Goal: Information Seeking & Learning: Check status

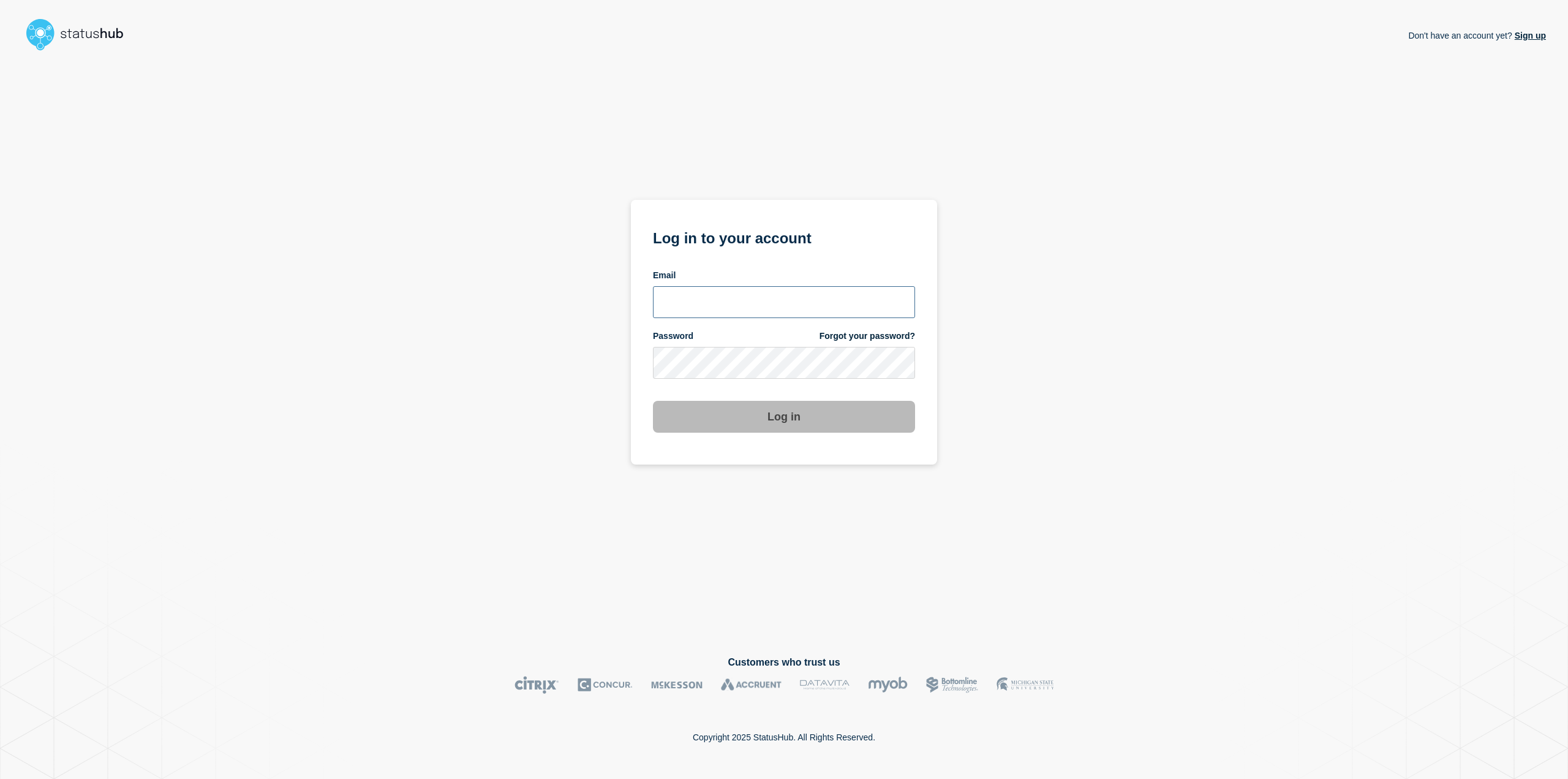
type input "[EMAIL_ADDRESS][DOMAIN_NAME]"
click at [827, 420] on button "Log in" at bounding box center [784, 416] width 262 height 32
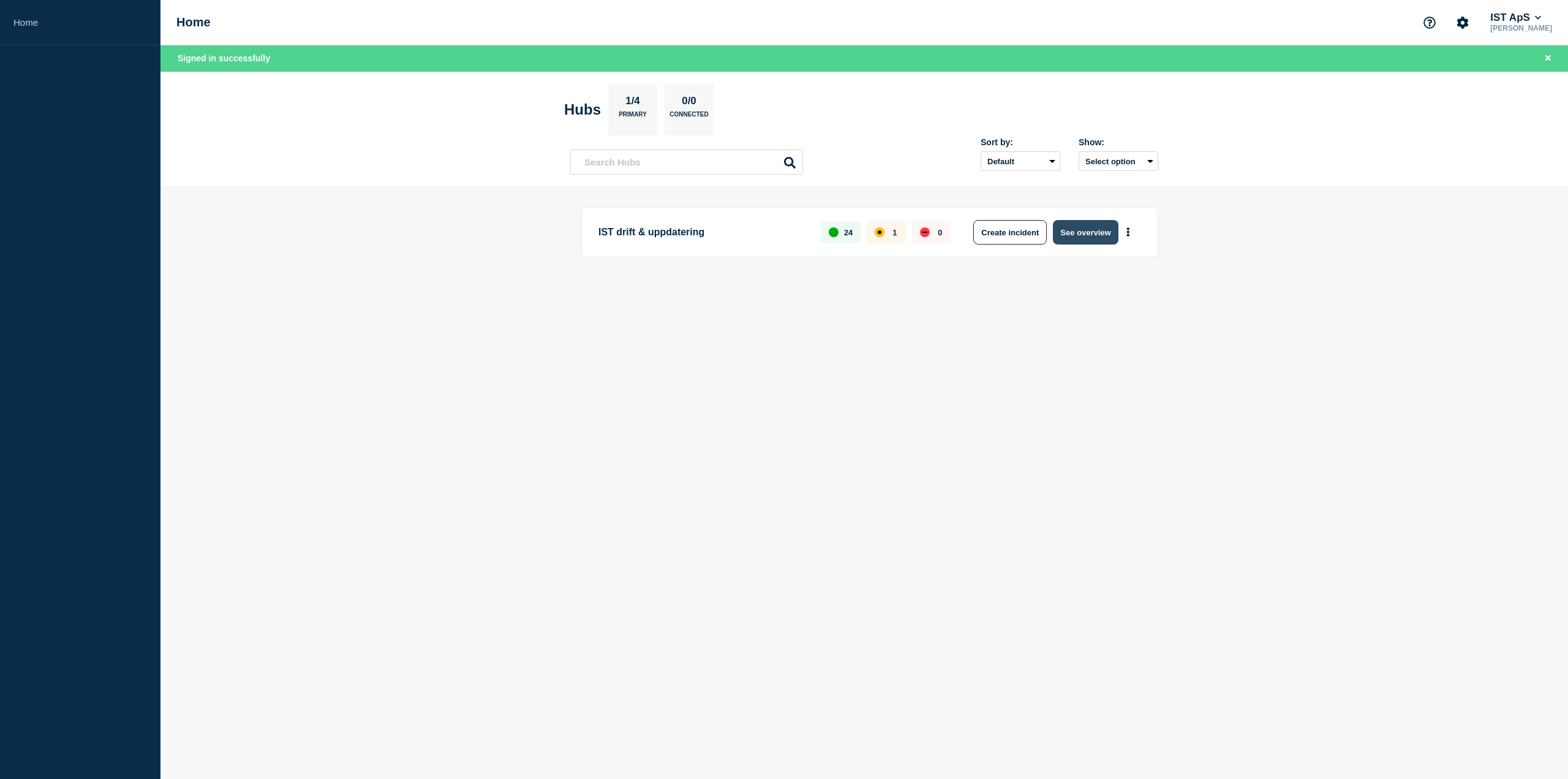
click at [1076, 228] on button "See overview" at bounding box center [1085, 232] width 65 height 25
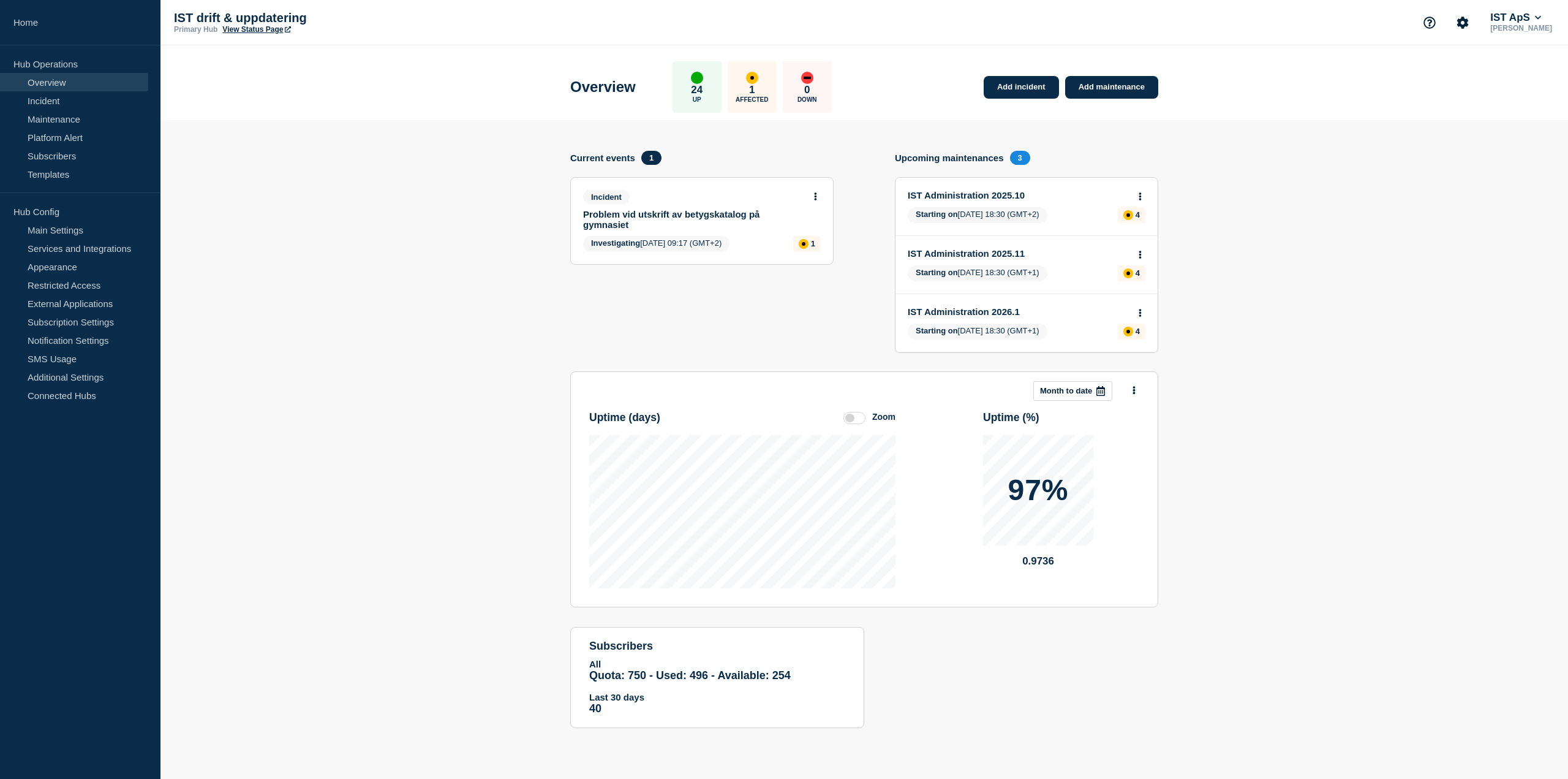
click at [1100, 393] on icon at bounding box center [1100, 391] width 10 height 10
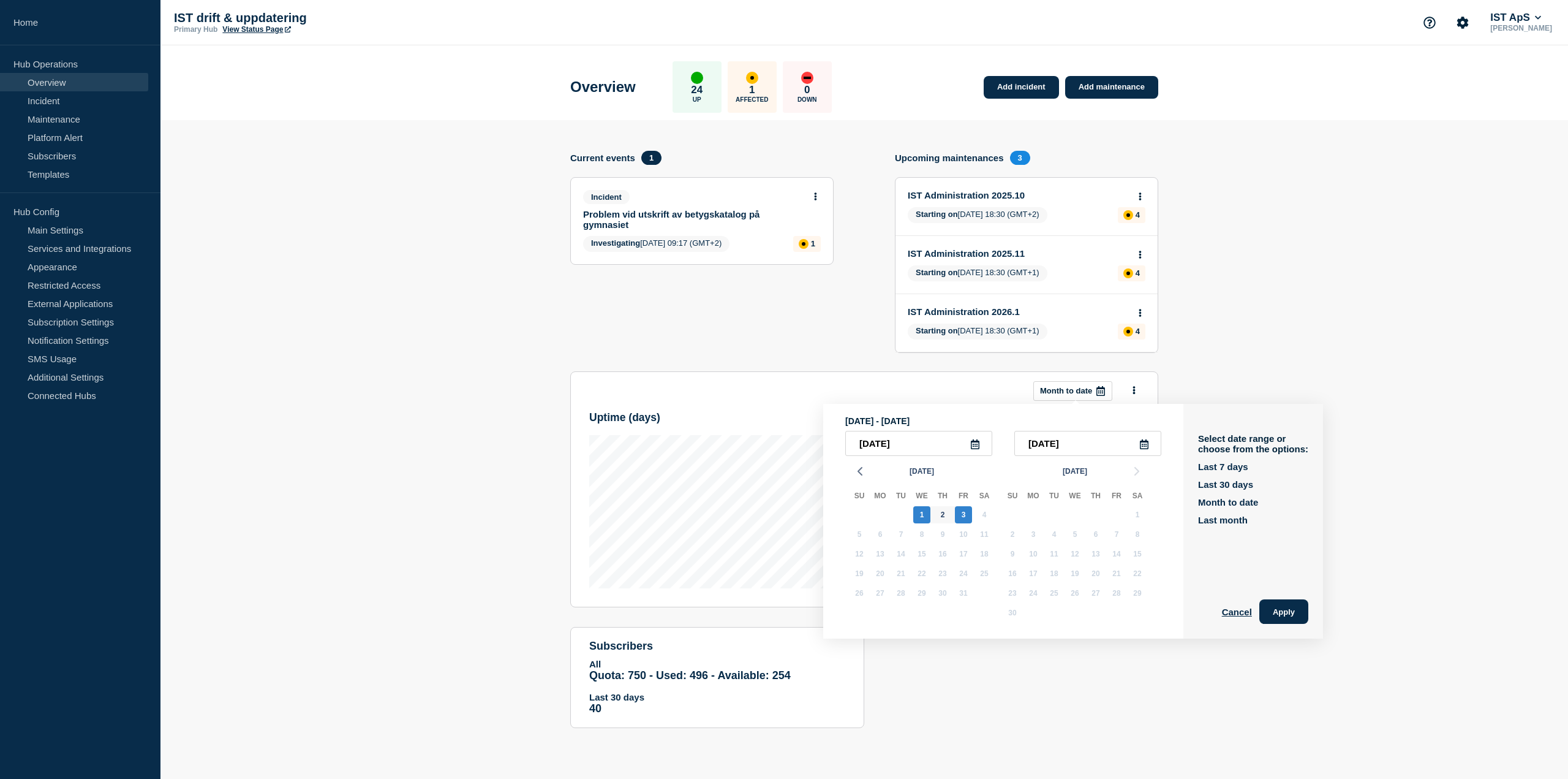
click at [976, 447] on icon at bounding box center [975, 444] width 10 height 10
click at [859, 468] on icon "button" at bounding box center [860, 471] width 15 height 15
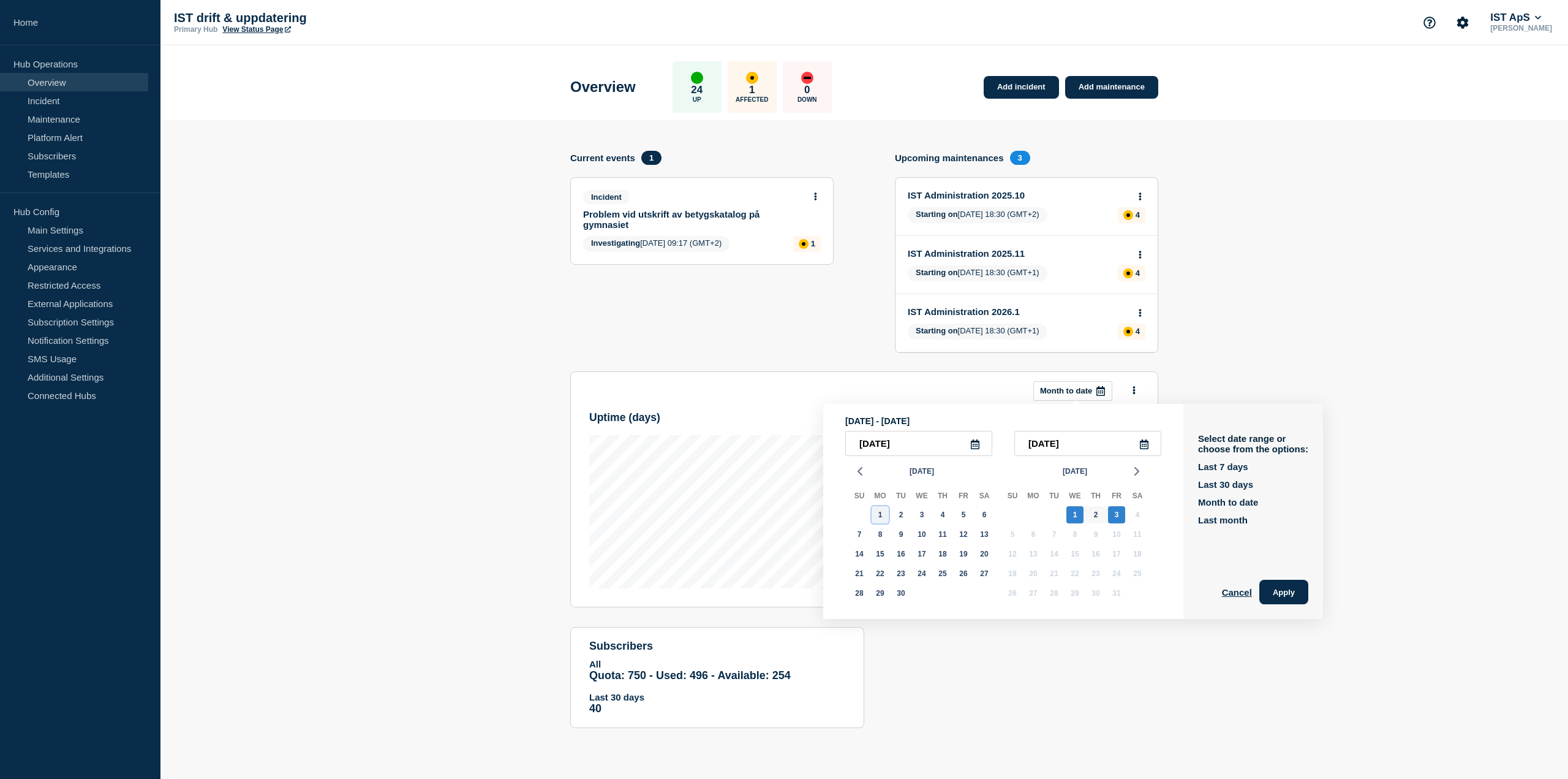
click at [879, 516] on div "1" at bounding box center [880, 514] width 17 height 17
type input "[DATE]"
click at [1146, 445] on icon at bounding box center [1144, 444] width 10 height 10
click at [1082, 447] on input "text" at bounding box center [1088, 444] width 147 height 26
type input "[DATE]"
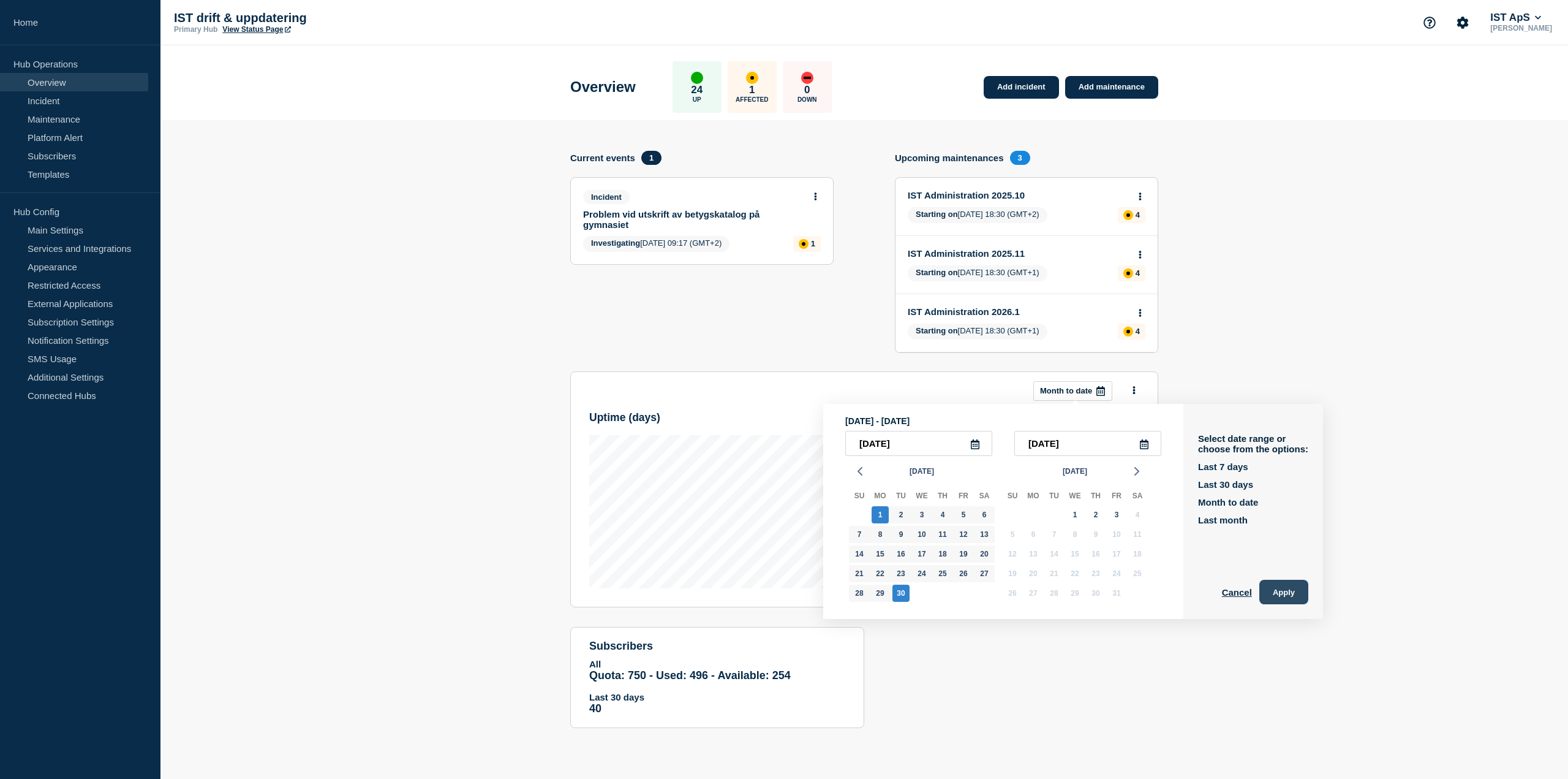
click at [1296, 591] on button "Apply" at bounding box center [1284, 592] width 49 height 25
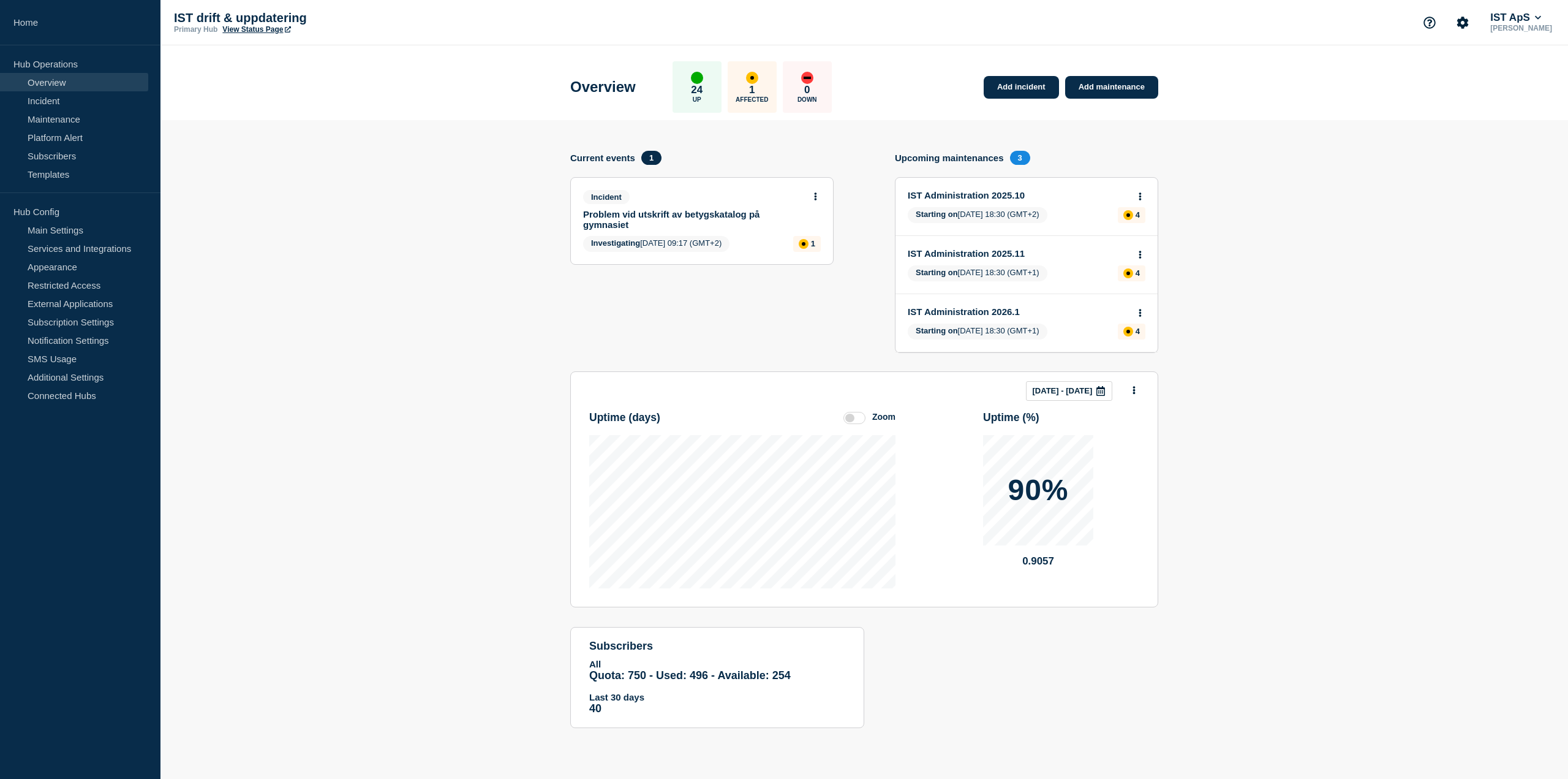
click at [847, 416] on label at bounding box center [855, 417] width 22 height 12
click at [0, 0] on input "Zoom" at bounding box center [0, 0] width 0 height 0
click at [858, 416] on label at bounding box center [855, 417] width 22 height 12
click at [0, 0] on input "Reset" at bounding box center [0, 0] width 0 height 0
click at [858, 416] on label at bounding box center [855, 417] width 22 height 12
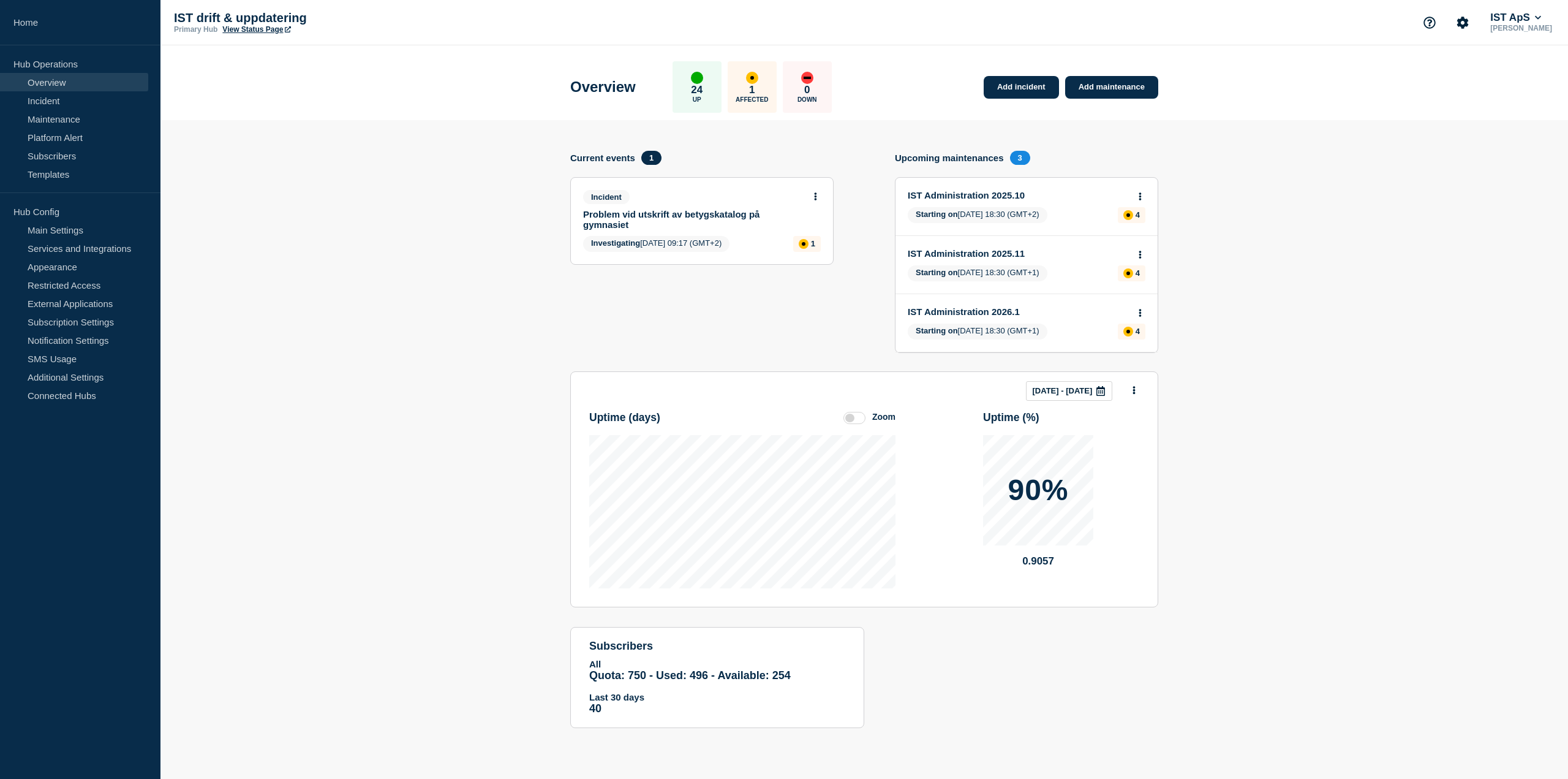
click at [0, 0] on input "Zoom" at bounding box center [0, 0] width 0 height 0
click at [858, 417] on label at bounding box center [855, 417] width 22 height 12
click at [0, 0] on input "Reset" at bounding box center [0, 0] width 0 height 0
click at [858, 417] on label at bounding box center [855, 417] width 22 height 12
click at [0, 0] on input "Zoom" at bounding box center [0, 0] width 0 height 0
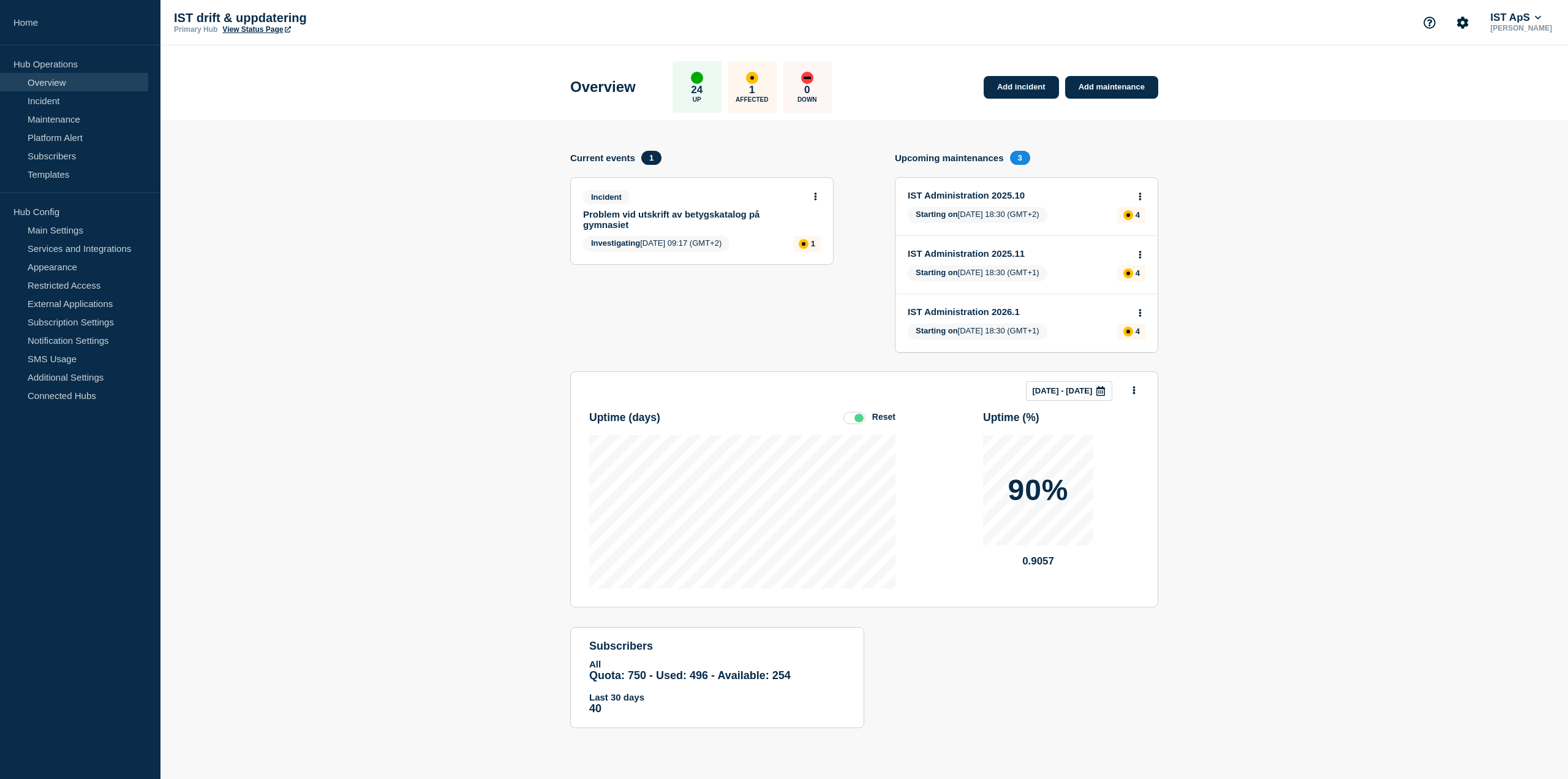
click at [857, 418] on label at bounding box center [855, 417] width 22 height 12
click at [0, 0] on input "Reset" at bounding box center [0, 0] width 0 height 0
click at [857, 419] on label at bounding box center [855, 417] width 22 height 12
click at [0, 0] on input "Zoom" at bounding box center [0, 0] width 0 height 0
click at [857, 419] on label at bounding box center [855, 417] width 22 height 12
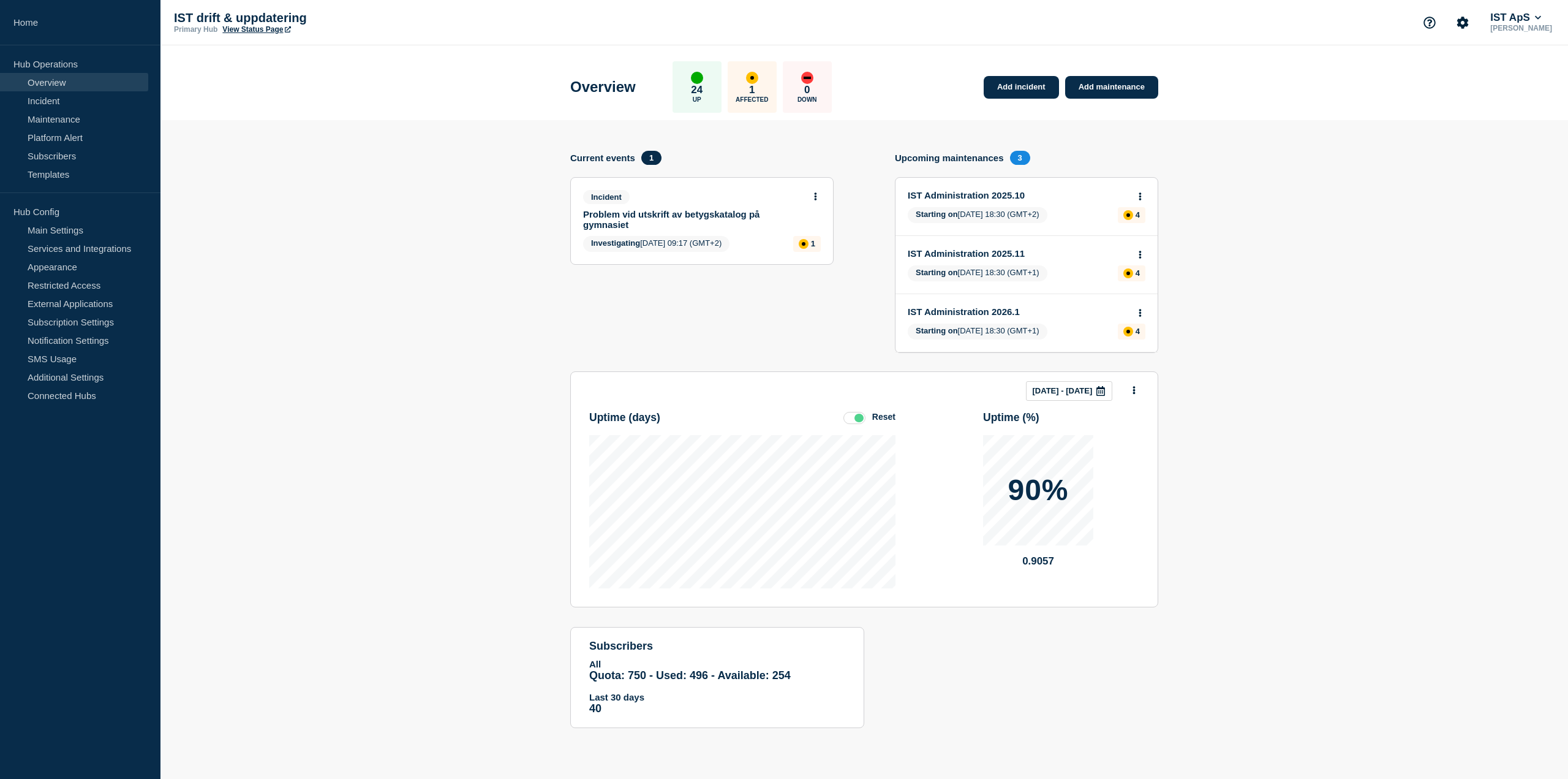
click at [0, 0] on input "Reset" at bounding box center [0, 0] width 0 height 0
click at [857, 419] on label at bounding box center [855, 417] width 22 height 12
click at [0, 0] on input "Zoom" at bounding box center [0, 0] width 0 height 0
click at [857, 419] on label at bounding box center [855, 417] width 22 height 12
click at [0, 0] on input "Reset" at bounding box center [0, 0] width 0 height 0
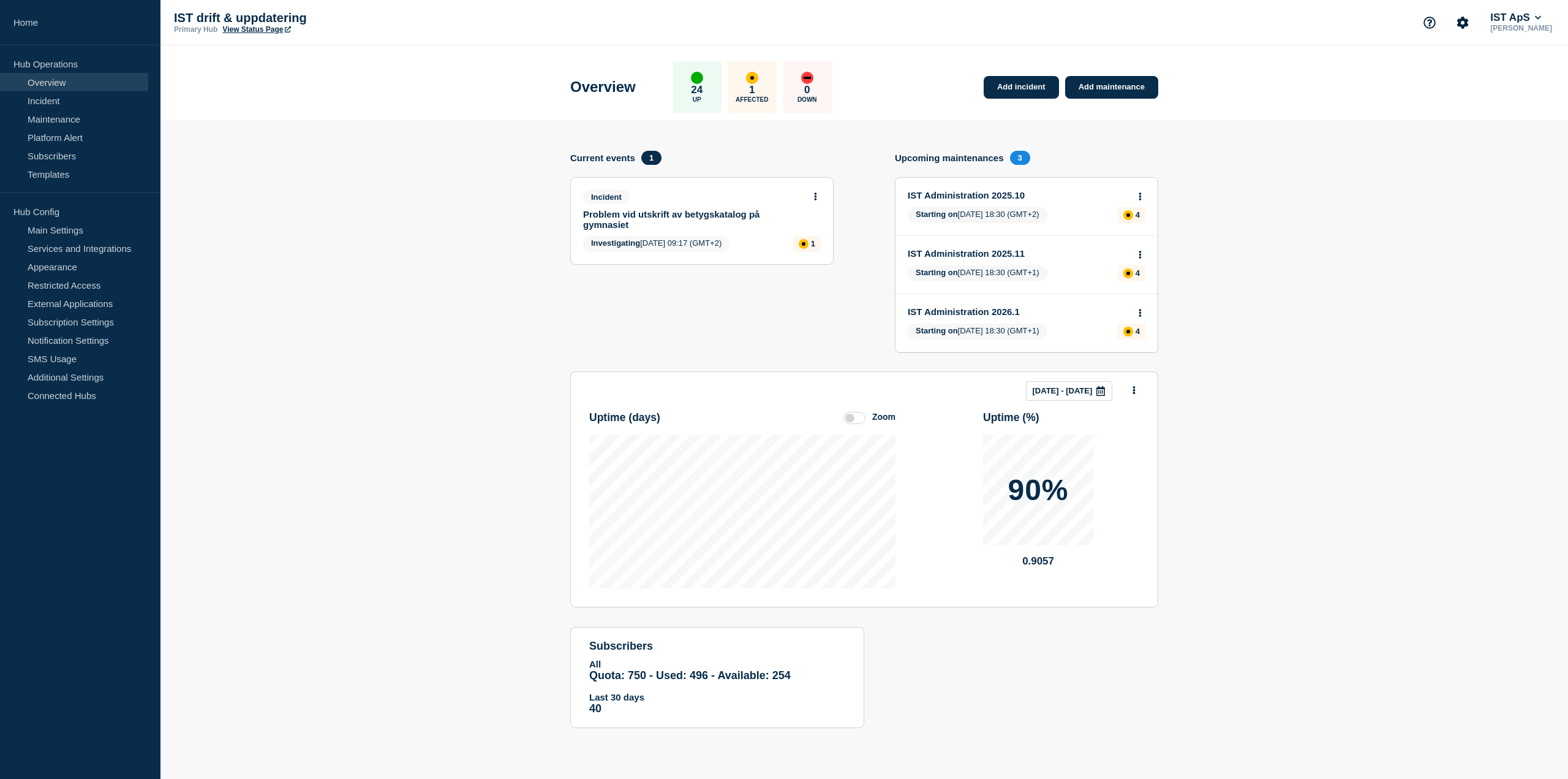
click at [857, 419] on label at bounding box center [855, 417] width 22 height 12
click at [0, 0] on input "Zoom" at bounding box center [0, 0] width 0 height 0
click at [857, 419] on label at bounding box center [855, 417] width 22 height 12
click at [0, 0] on input "Reset" at bounding box center [0, 0] width 0 height 0
click at [857, 419] on label at bounding box center [855, 417] width 22 height 12
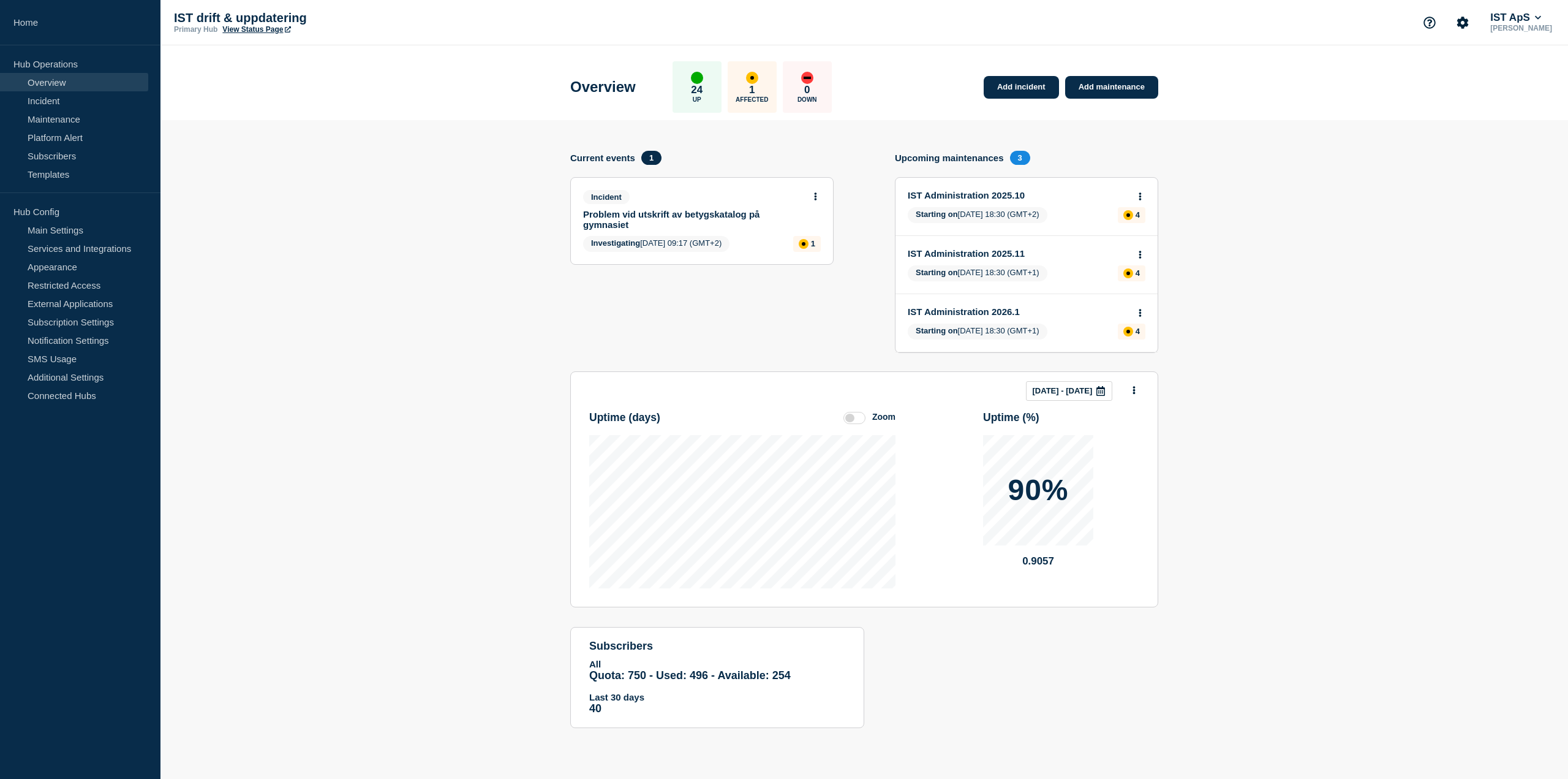
click at [0, 0] on input "Zoom" at bounding box center [0, 0] width 0 height 0
click at [92, 135] on link "Platform Alert" at bounding box center [74, 137] width 148 height 18
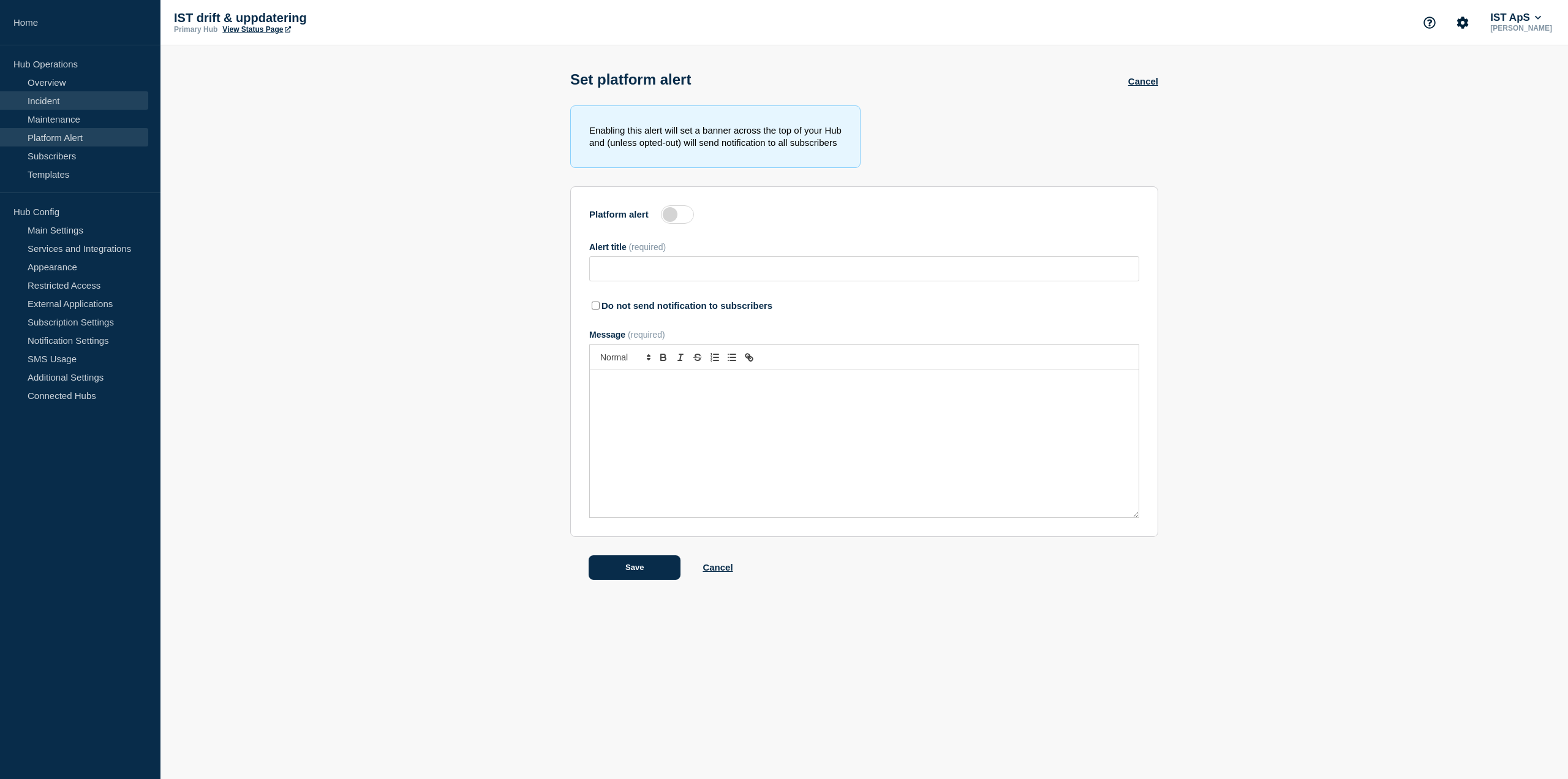
click at [52, 98] on link "Incident" at bounding box center [74, 100] width 148 height 18
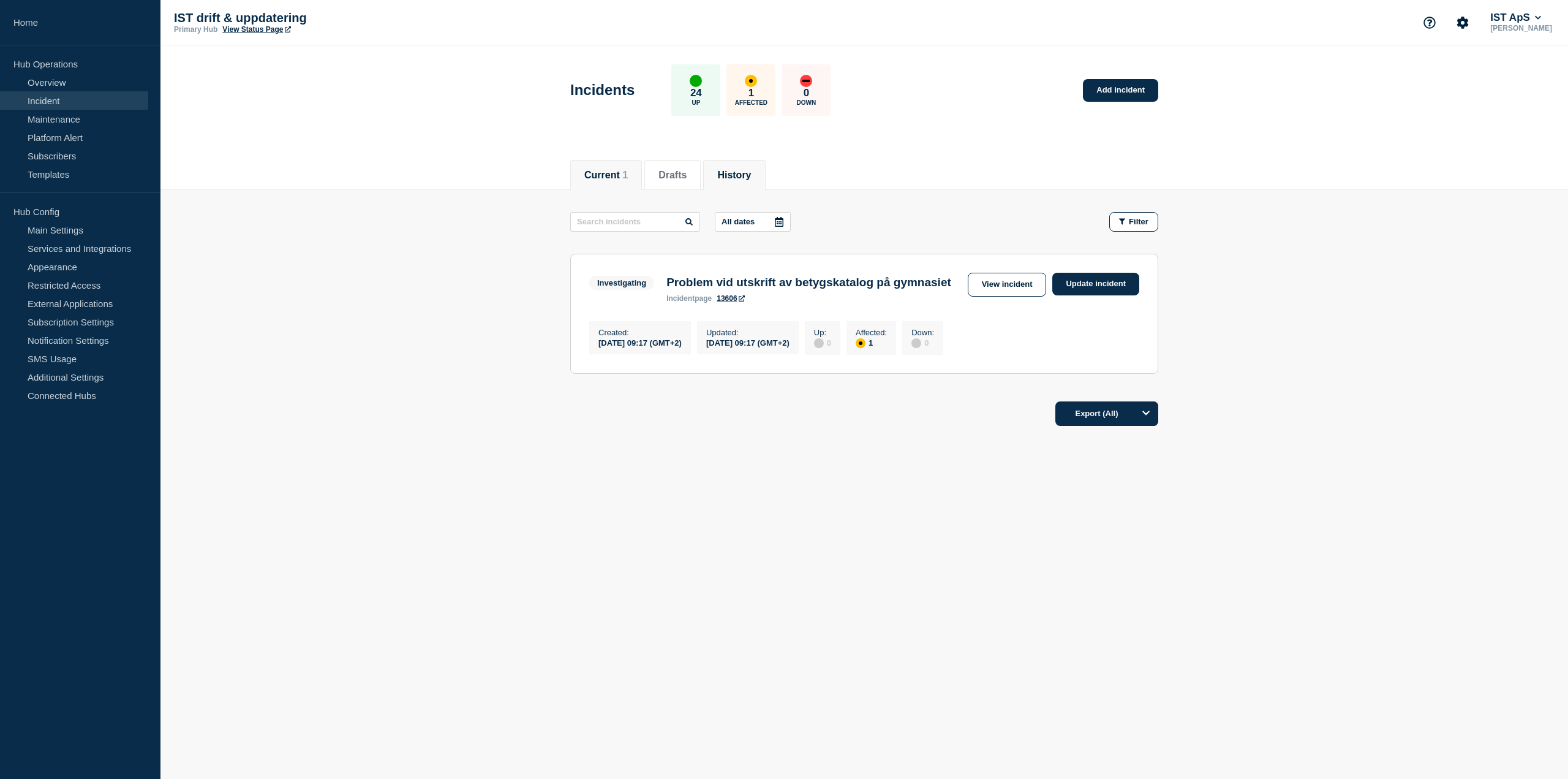
click at [721, 174] on li "History" at bounding box center [734, 174] width 62 height 30
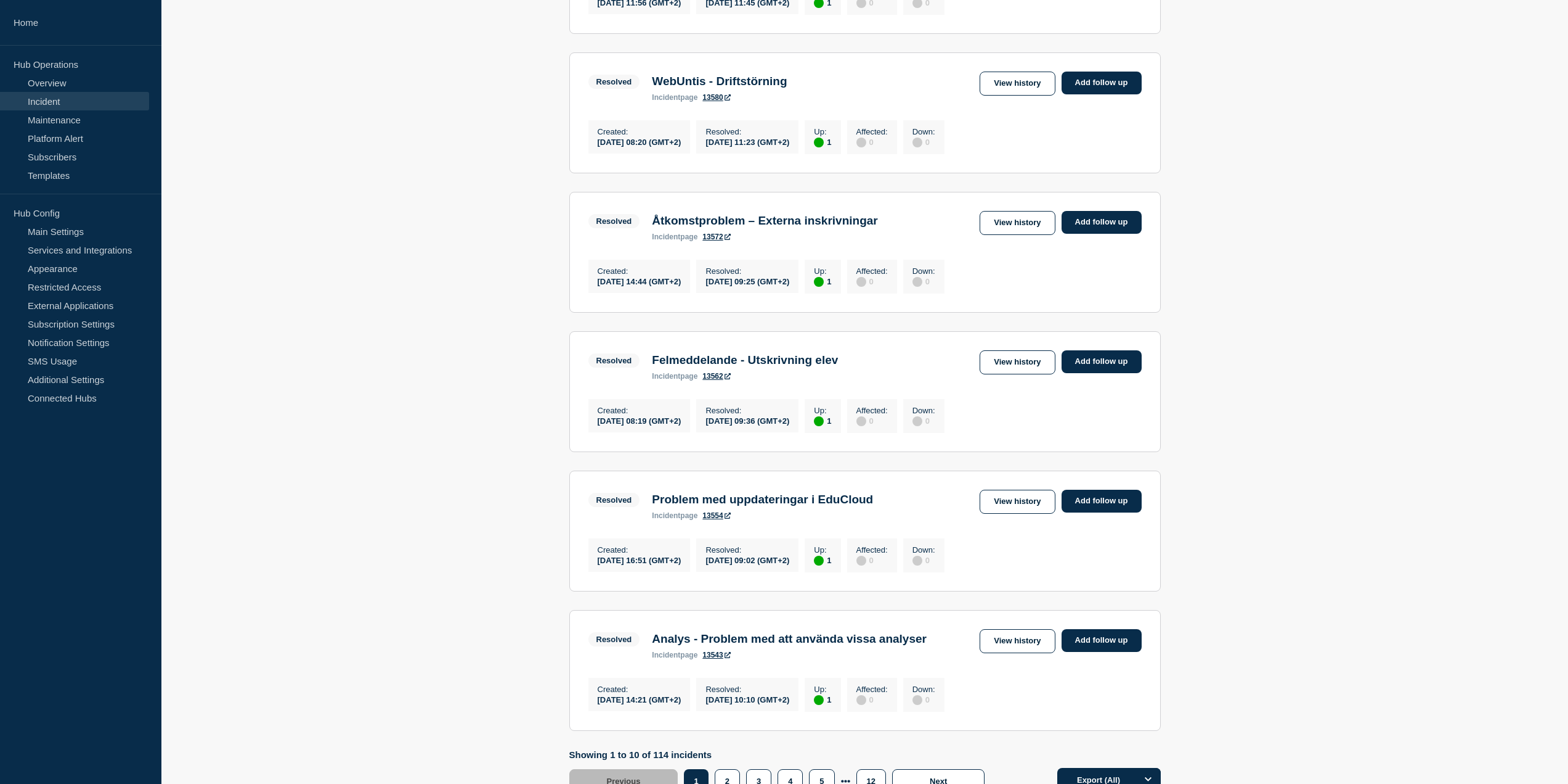
scroll to position [895, 0]
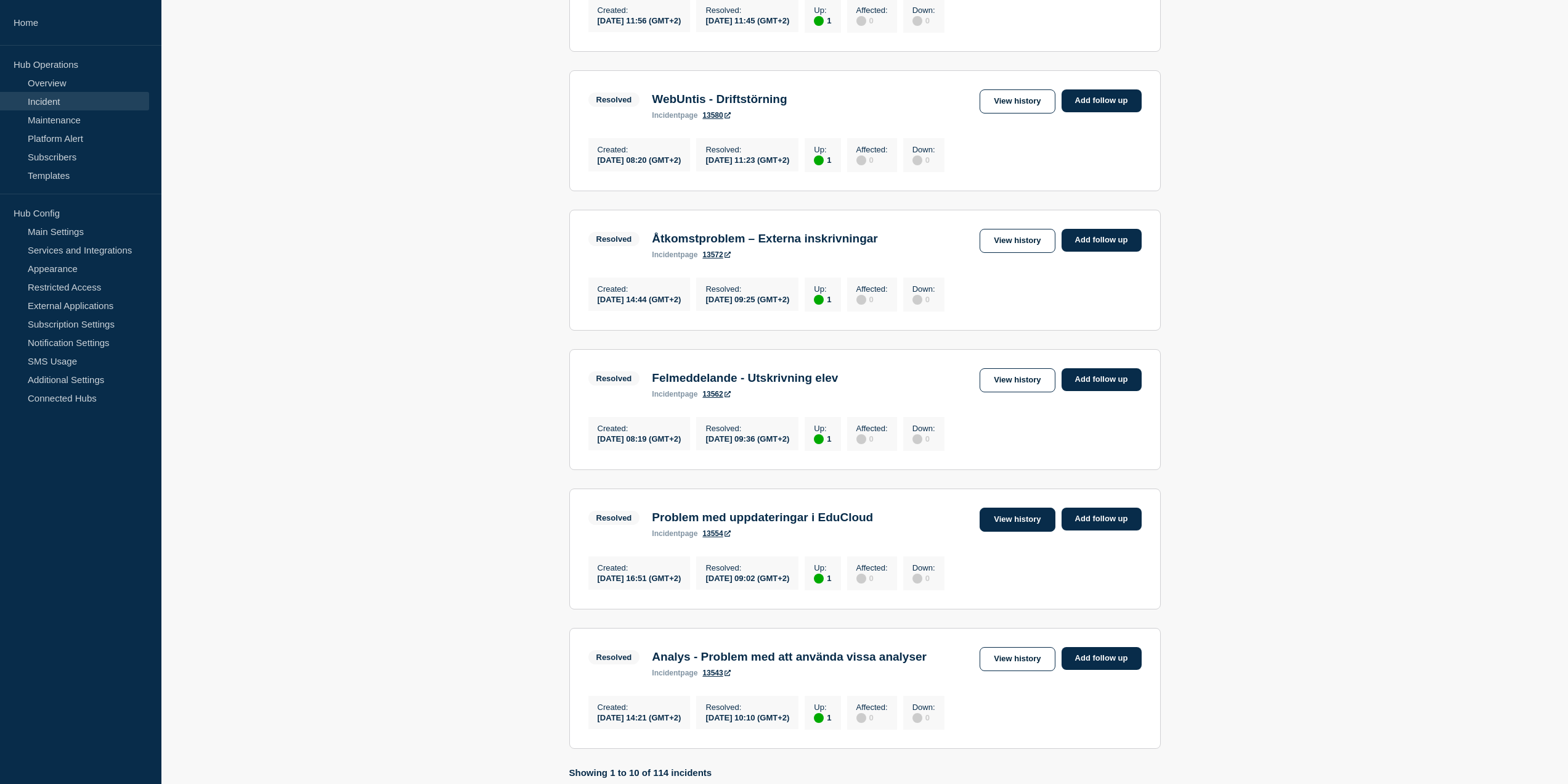
click at [1010, 531] on link "View history" at bounding box center [1018, 519] width 75 height 24
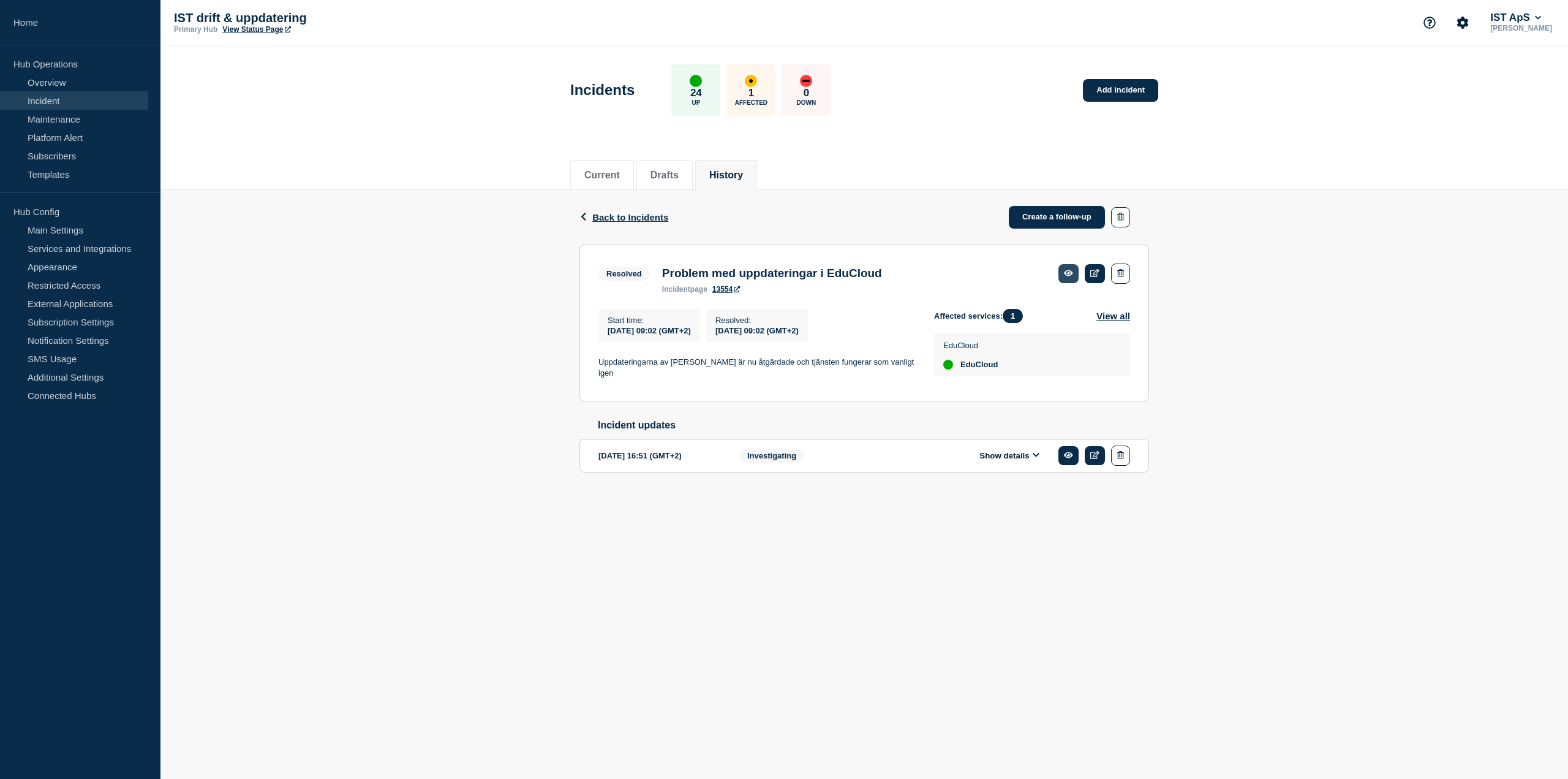
click at [1068, 275] on icon at bounding box center [1068, 273] width 9 height 6
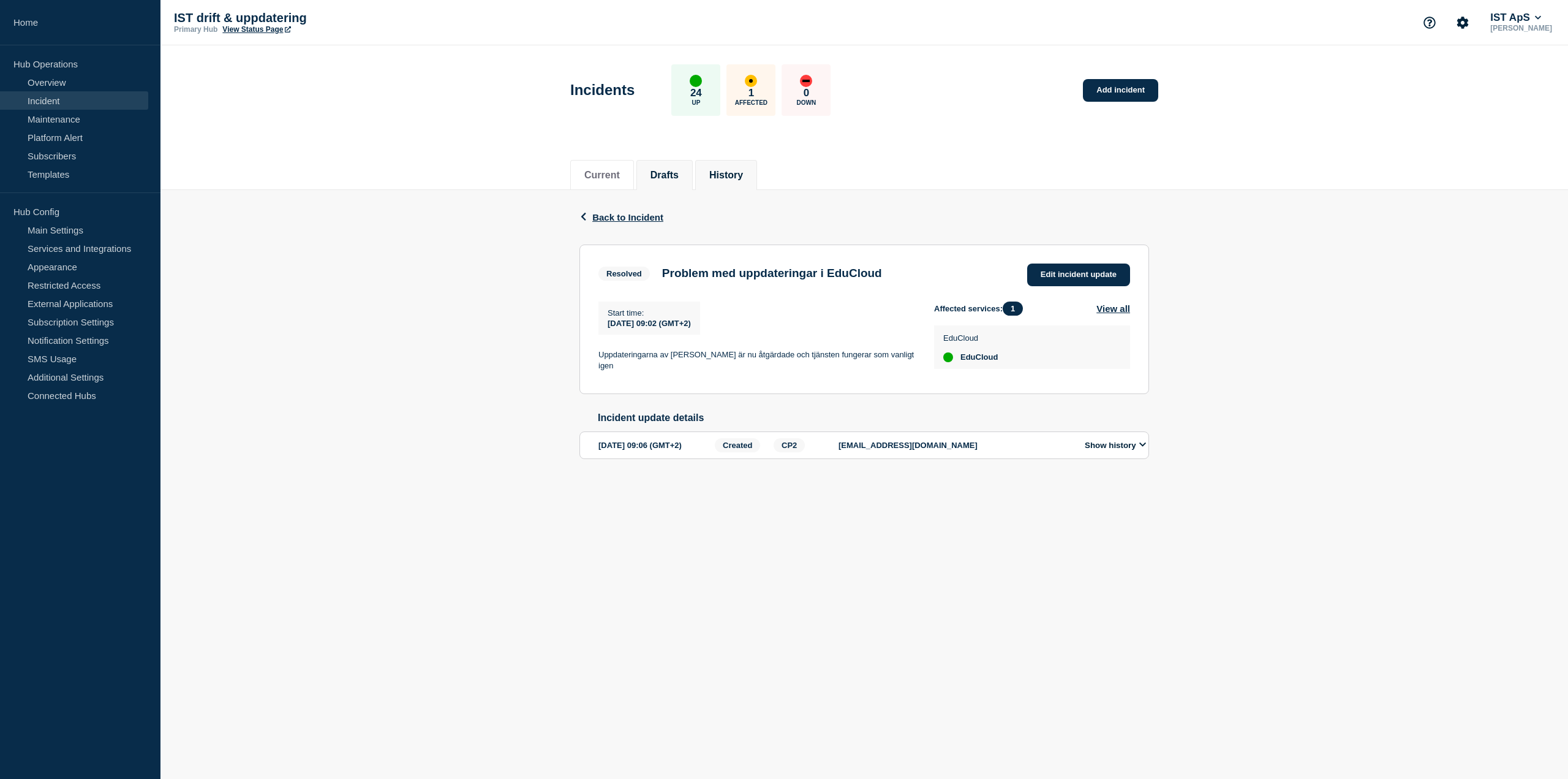
click at [669, 180] on button "Drafts" at bounding box center [664, 175] width 28 height 11
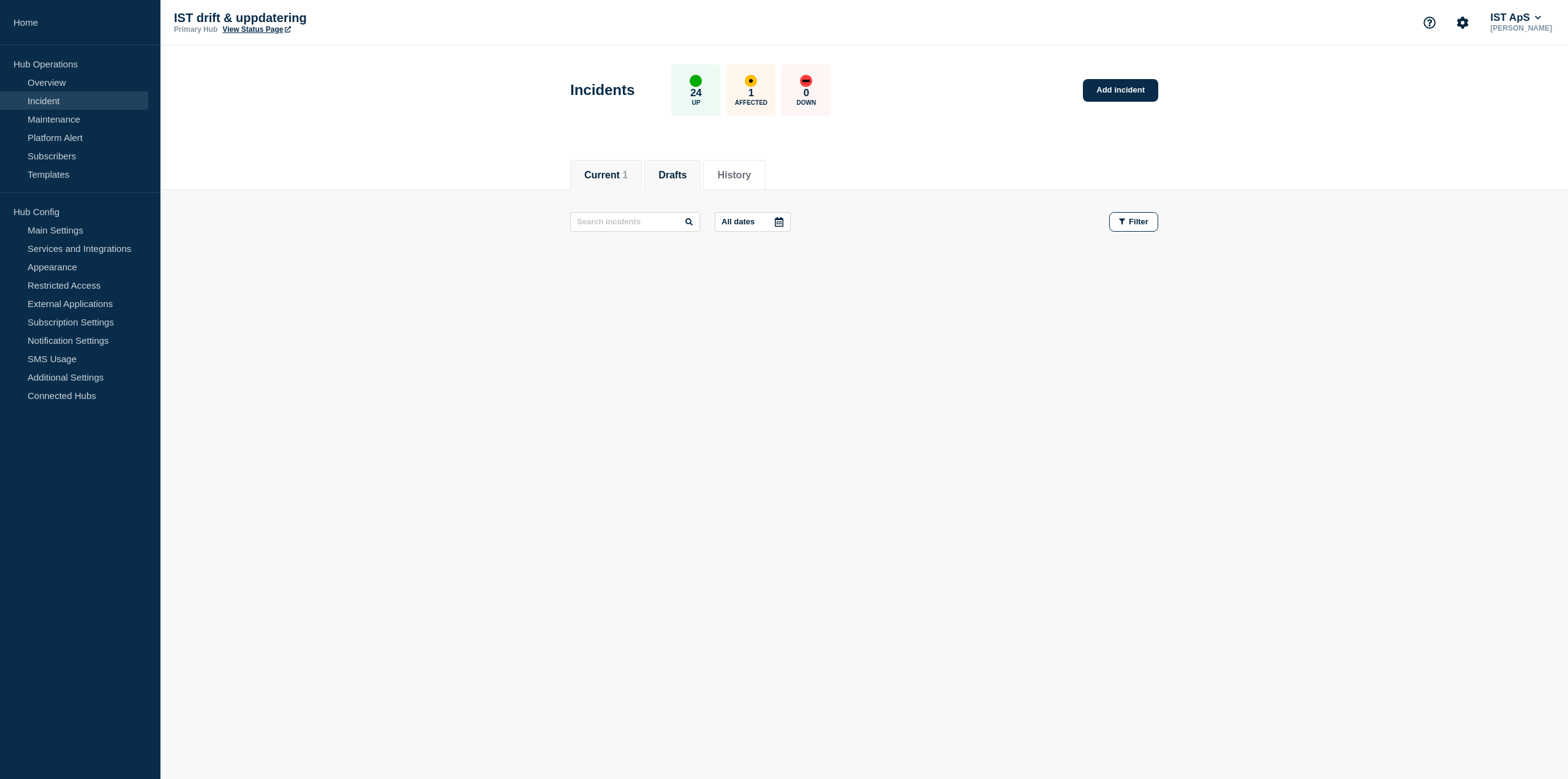
click at [593, 182] on li "Current 1" at bounding box center [606, 174] width 71 height 30
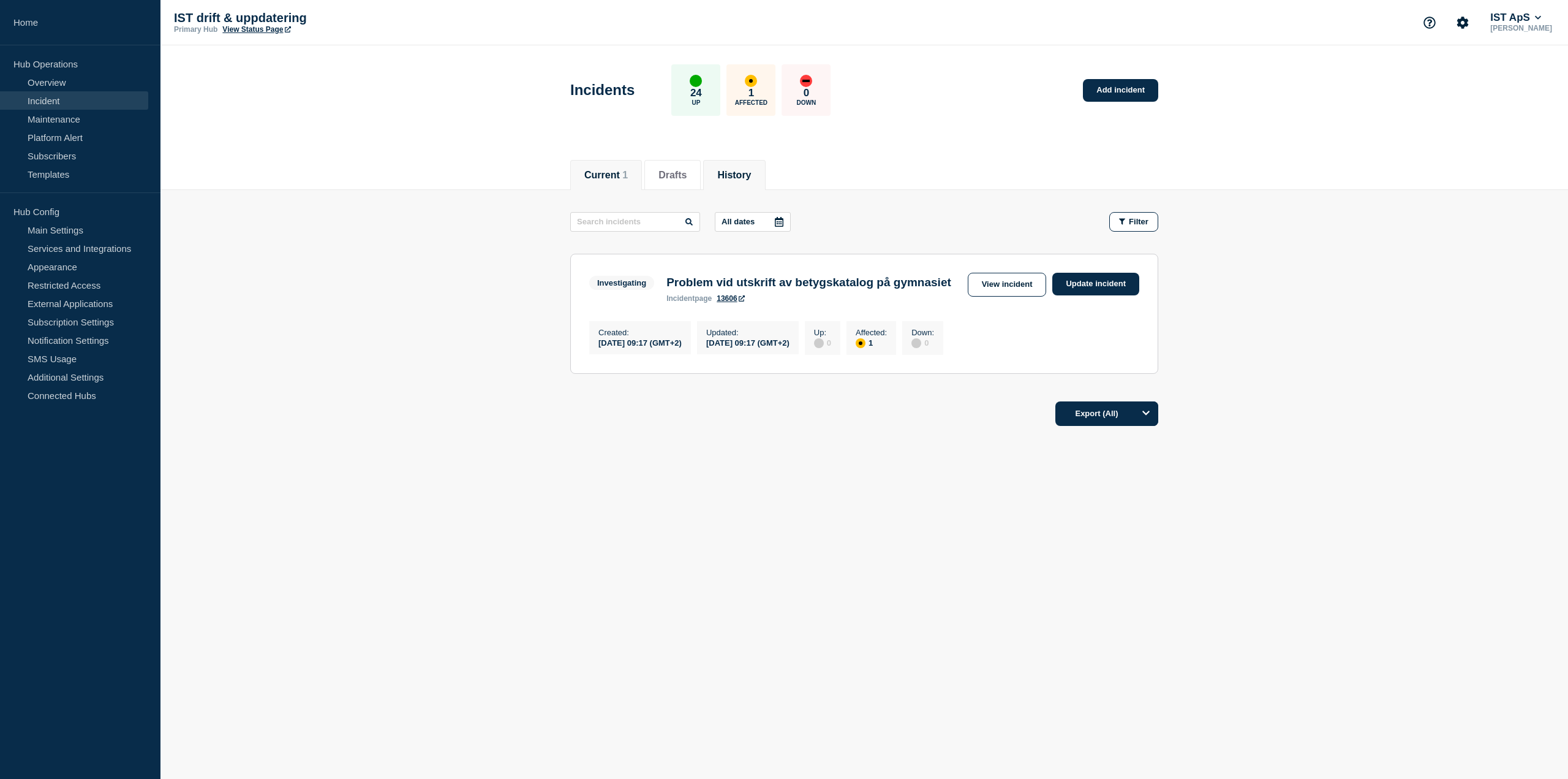
click at [735, 174] on button "History" at bounding box center [734, 175] width 34 height 11
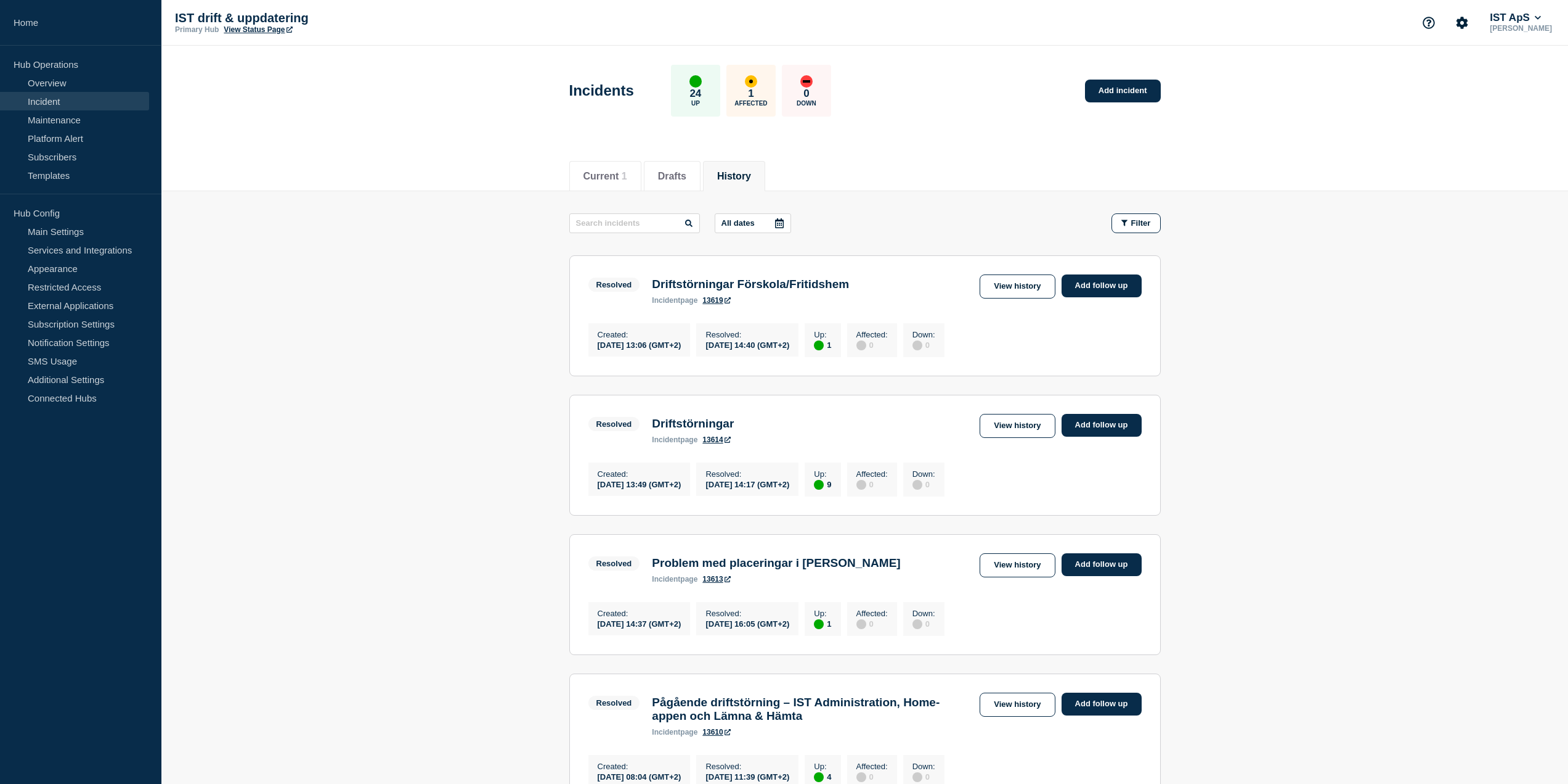
click at [787, 224] on div at bounding box center [780, 223] width 22 height 18
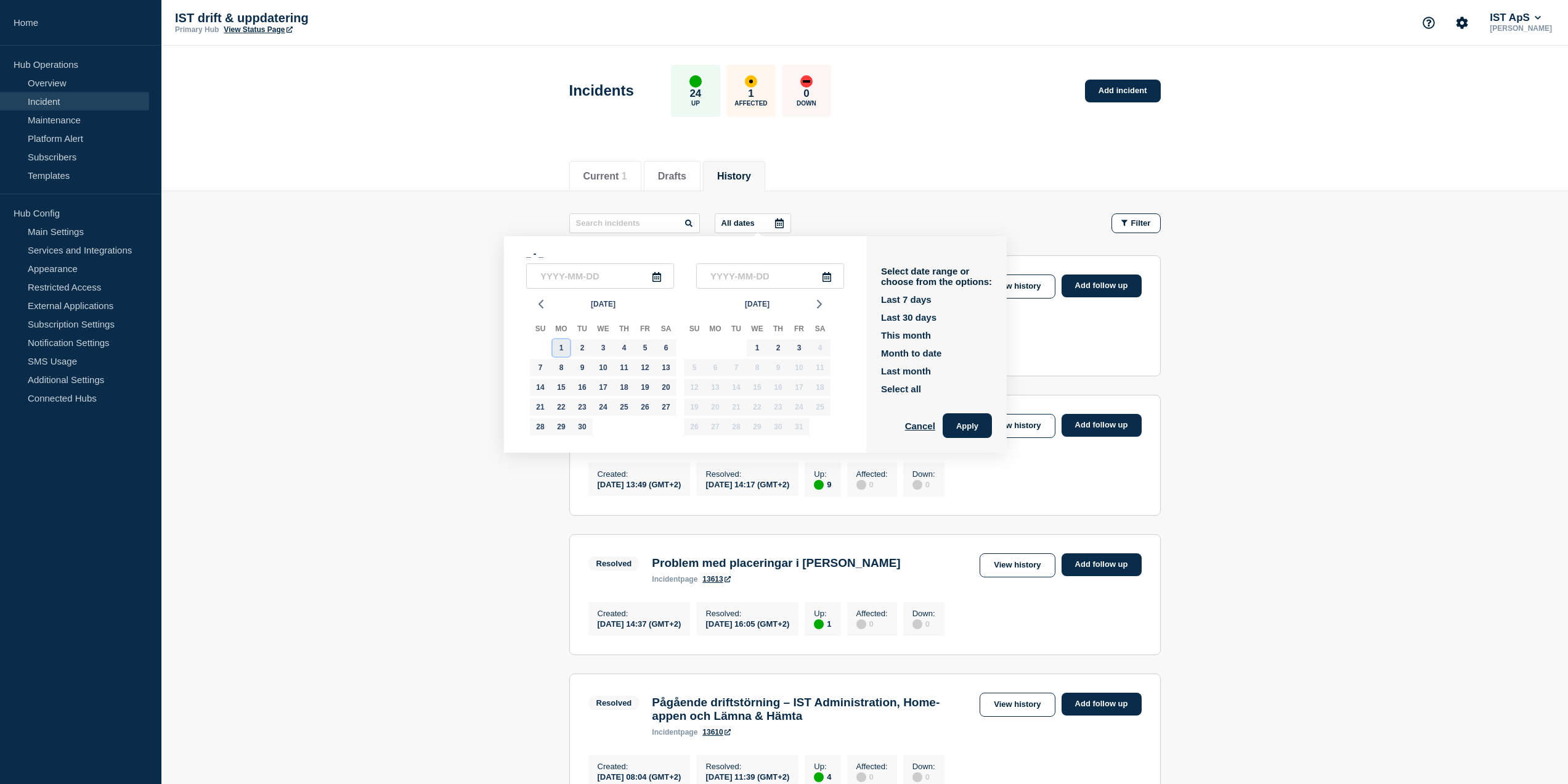
click at [565, 348] on div "1" at bounding box center [561, 347] width 17 height 17
type input "[DATE]"
click at [587, 428] on div "30" at bounding box center [582, 426] width 17 height 17
type input "[DATE]"
click at [983, 432] on button "Apply" at bounding box center [967, 425] width 50 height 25
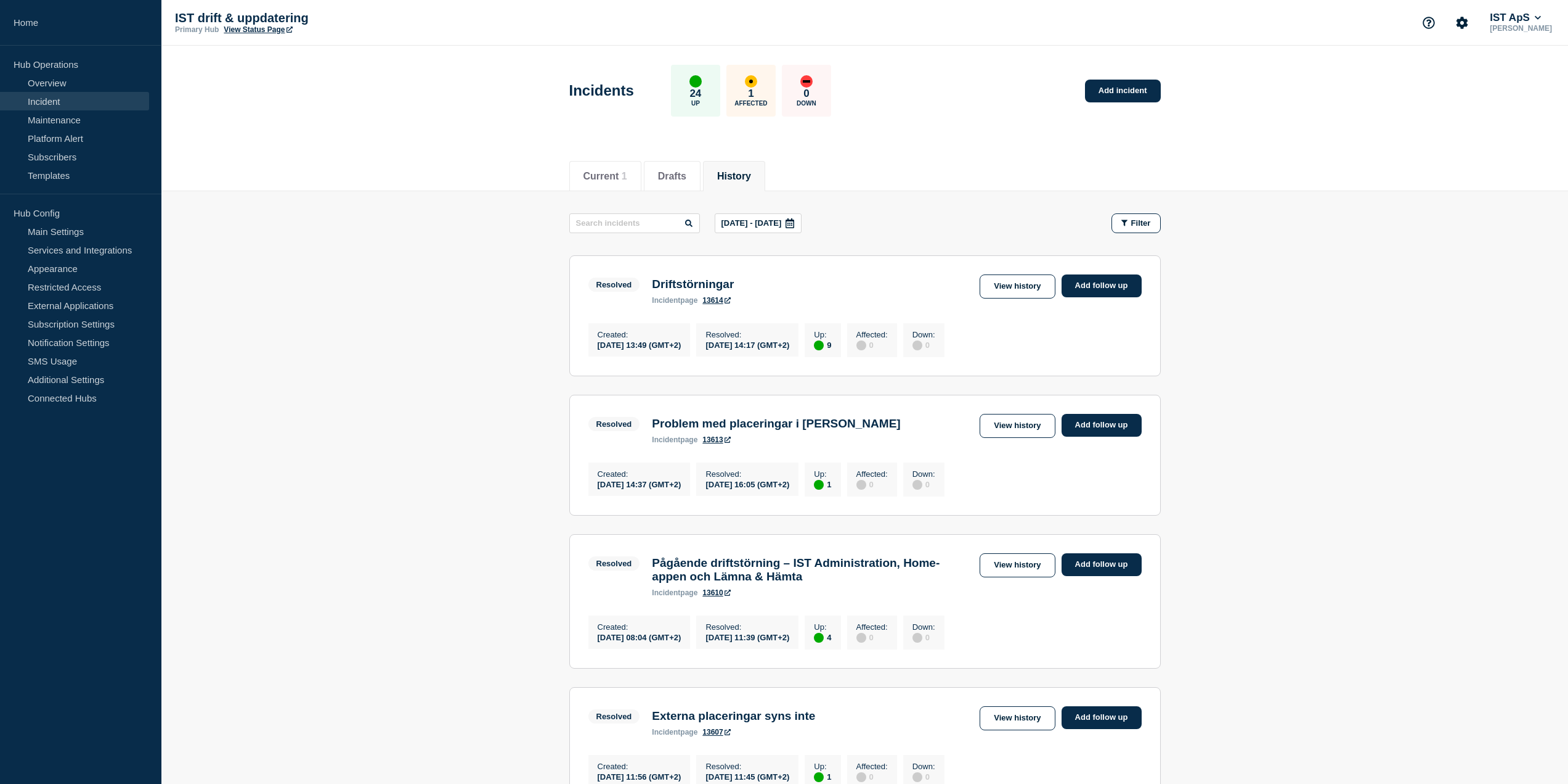
click at [795, 225] on icon at bounding box center [790, 222] width 10 height 10
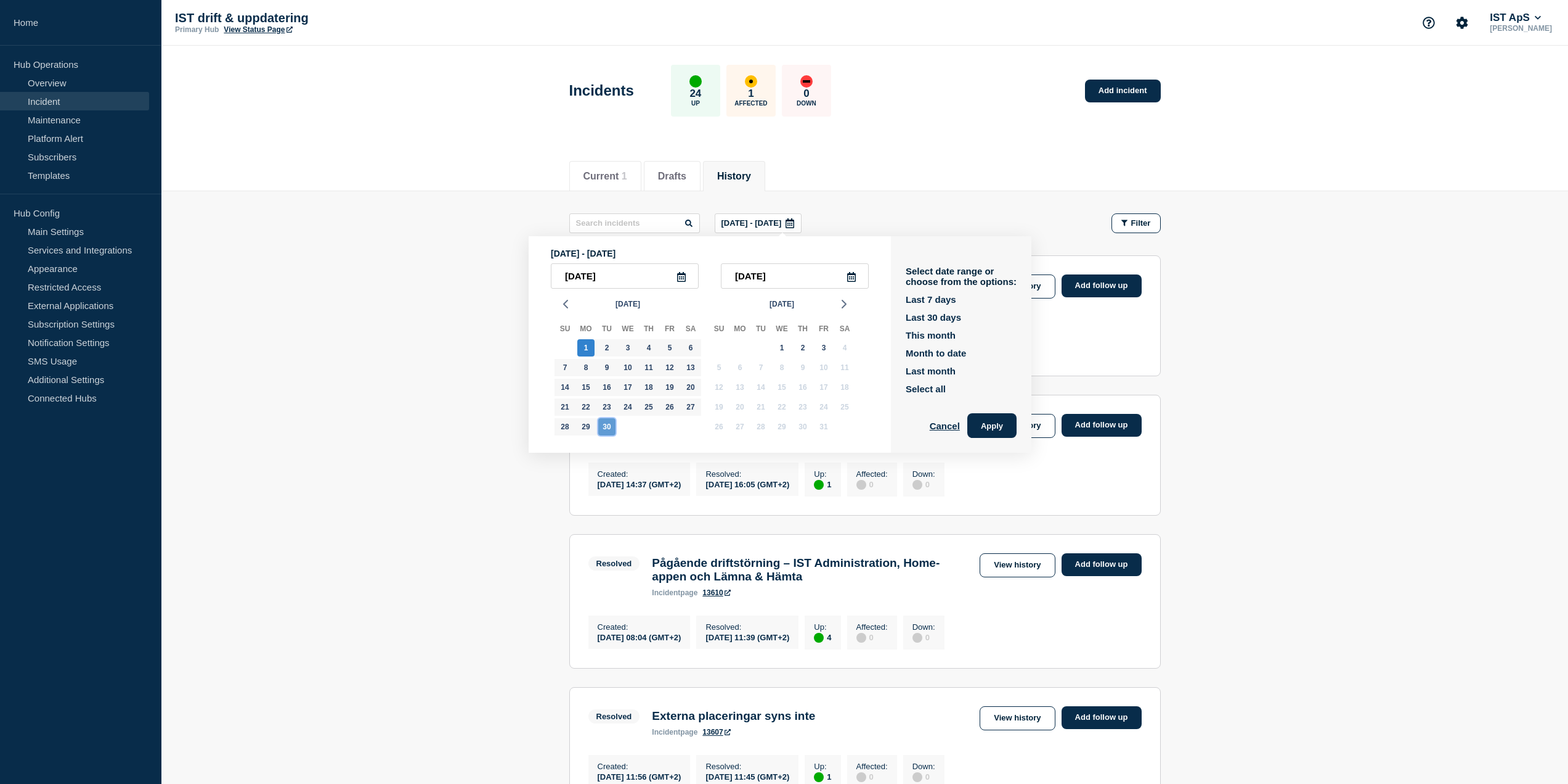
click at [602, 428] on div "30" at bounding box center [606, 426] width 17 height 17
type input "[DATE]"
click at [856, 277] on icon at bounding box center [852, 277] width 10 height 10
click at [795, 278] on input "text" at bounding box center [795, 276] width 148 height 26
type input "____-__-__"
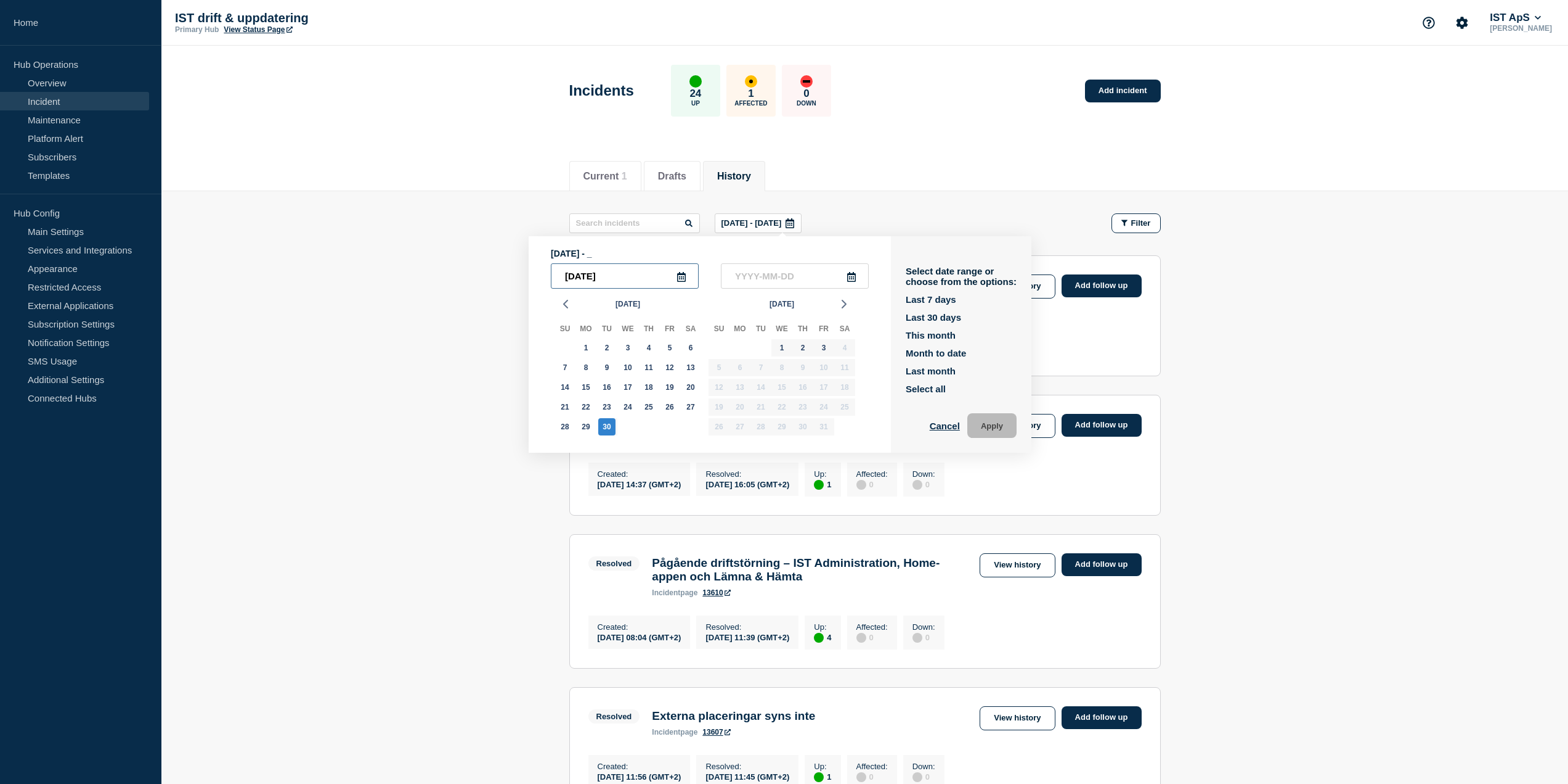
drag, startPoint x: 659, startPoint y: 283, endPoint x: 563, endPoint y: 283, distance: 96.0
click at [563, 283] on input "[DATE]" at bounding box center [625, 276] width 148 height 26
click at [585, 349] on div "1" at bounding box center [586, 347] width 17 height 17
type input "[DATE]"
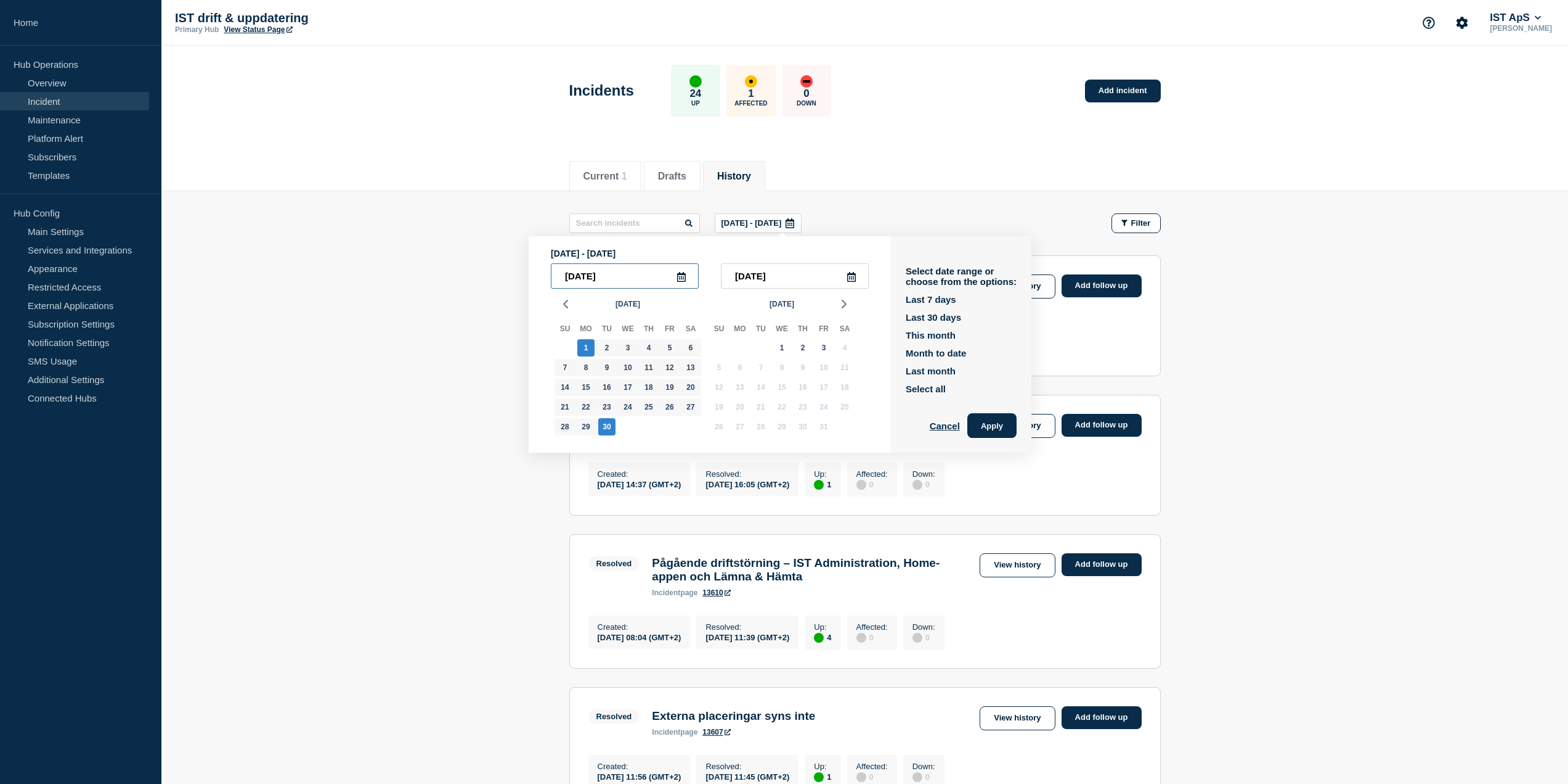
drag, startPoint x: 625, startPoint y: 278, endPoint x: 527, endPoint y: 272, distance: 98.2
click at [811, 276] on input "[DATE]" at bounding box center [795, 276] width 148 height 26
click at [838, 273] on input "[DATE]" at bounding box center [795, 276] width 148 height 26
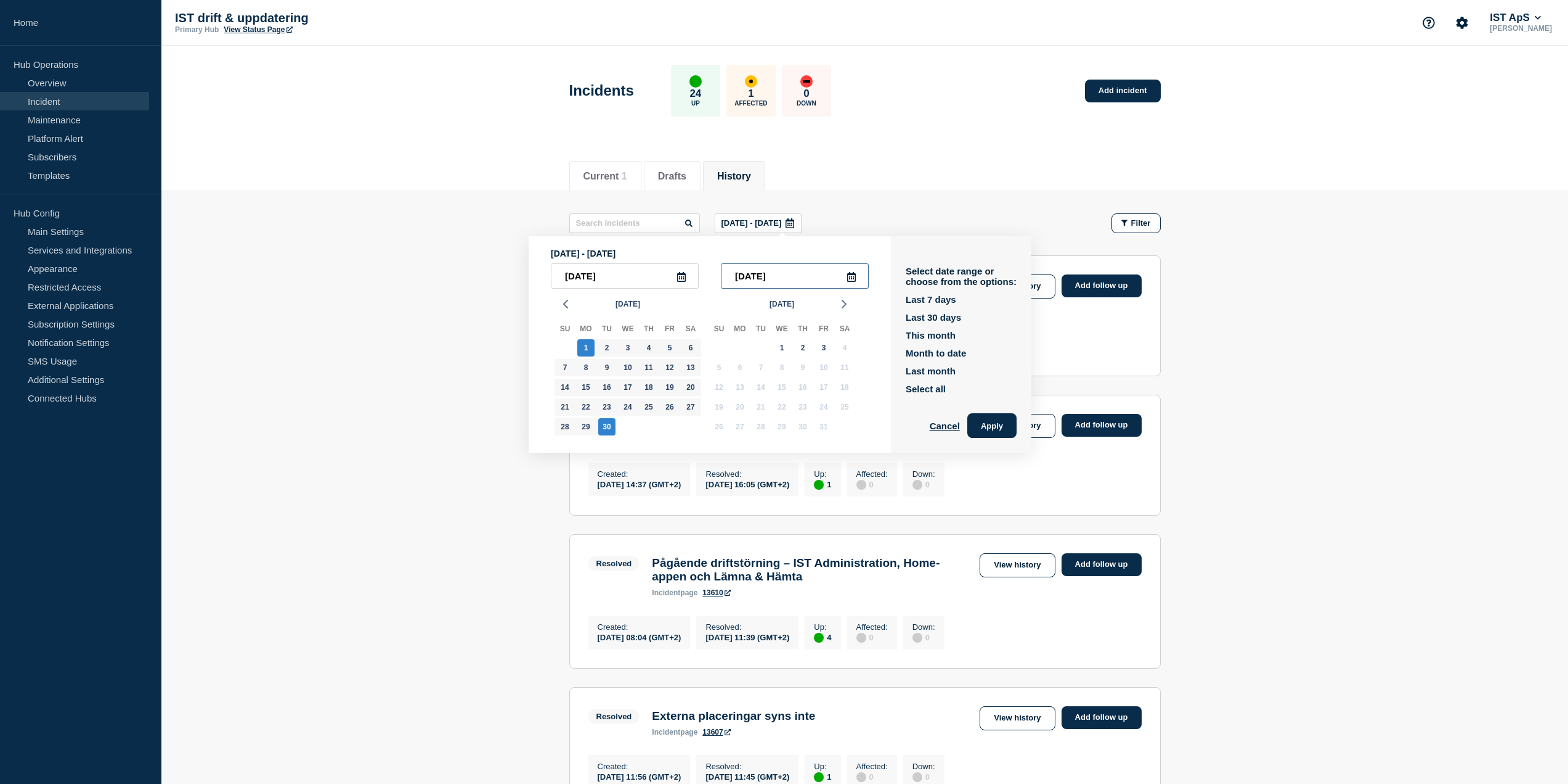
click at [838, 273] on input "[DATE]" at bounding box center [795, 276] width 148 height 26
click at [919, 184] on div "Current 1 Drafts History" at bounding box center [865, 170] width 592 height 42
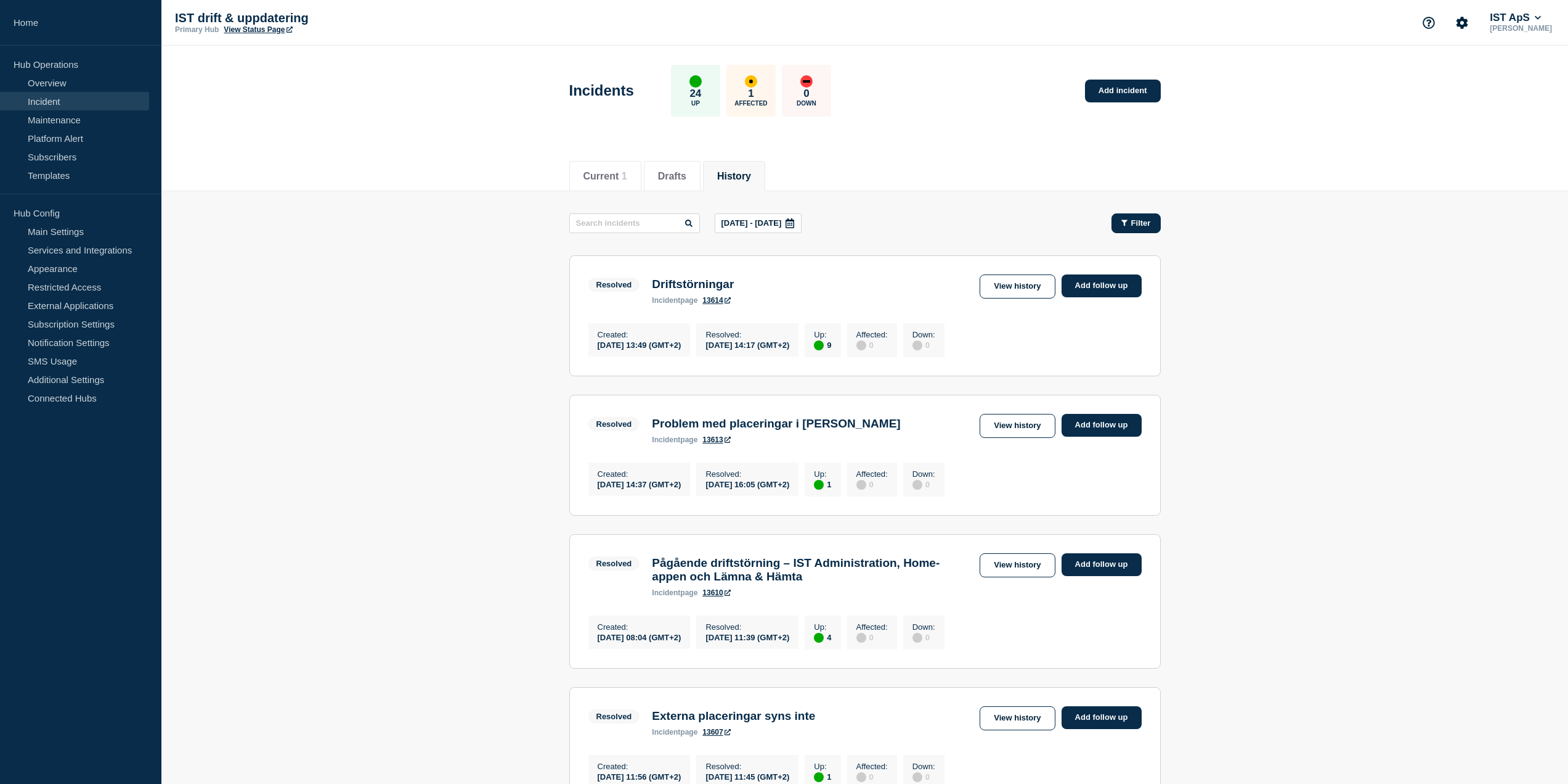
click at [1134, 226] on span "Filter" at bounding box center [1141, 222] width 19 height 9
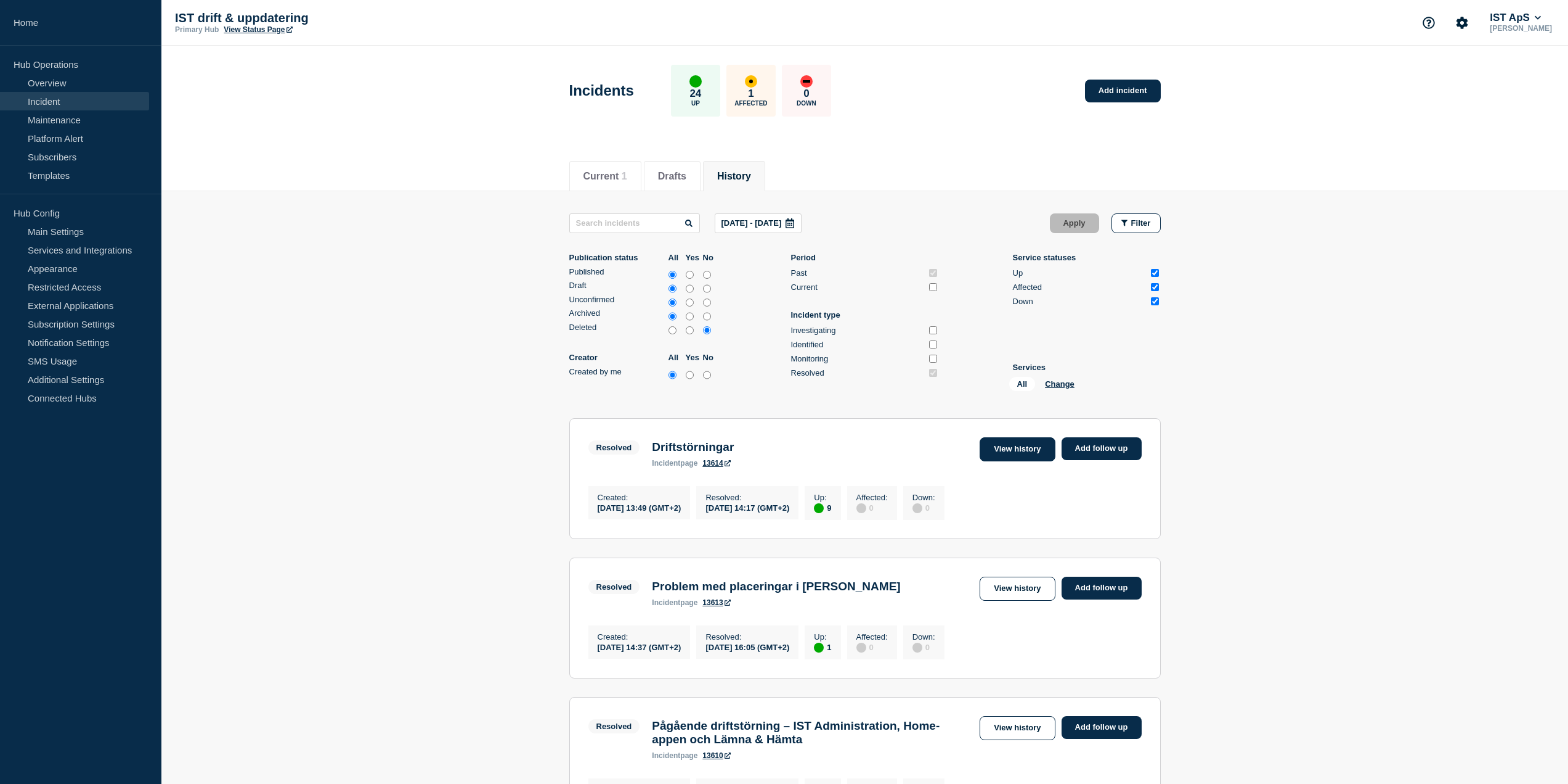
click at [1023, 454] on link "View history" at bounding box center [1018, 449] width 75 height 24
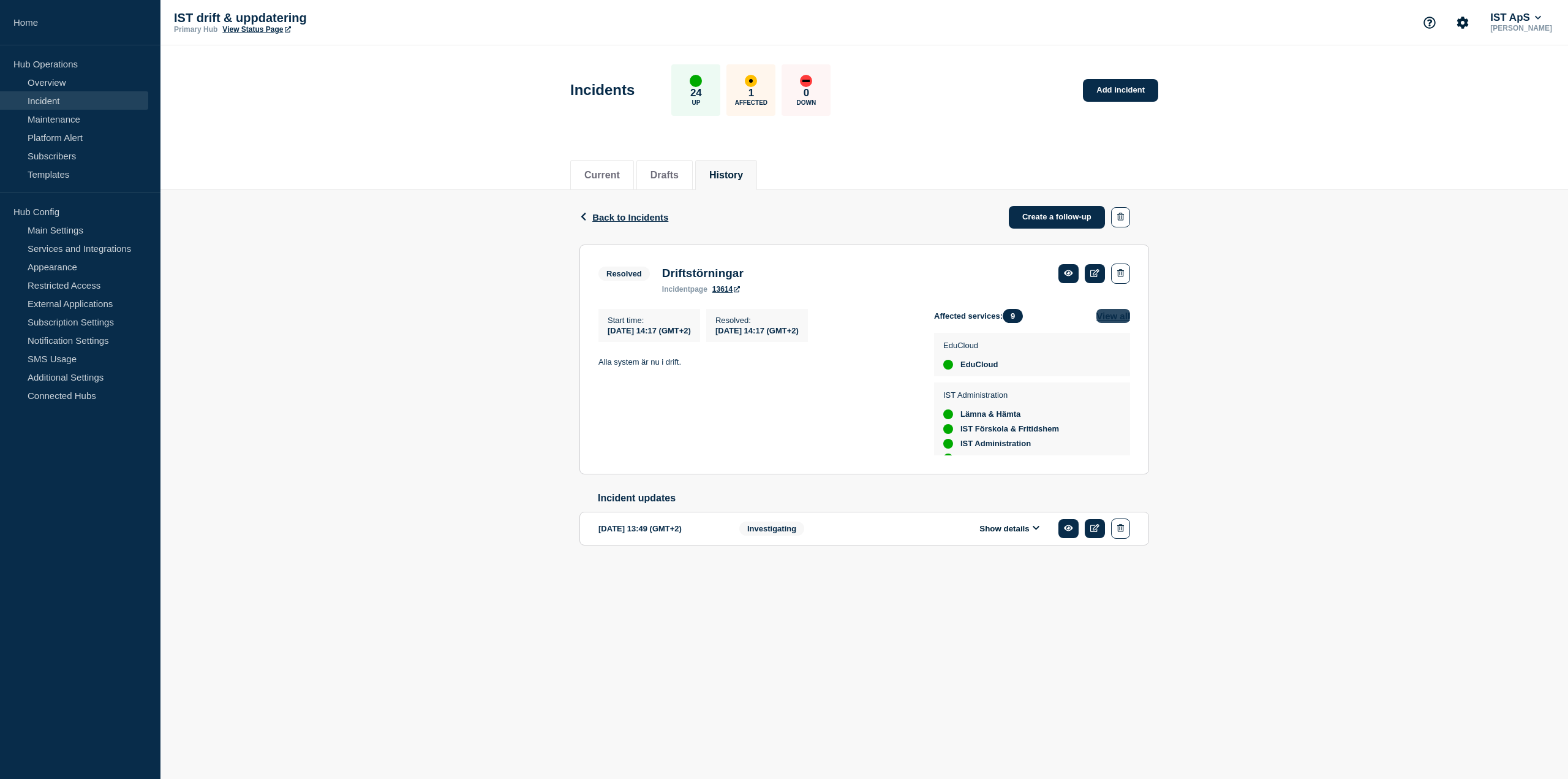
click at [1107, 320] on button "View all" at bounding box center [1113, 315] width 34 height 14
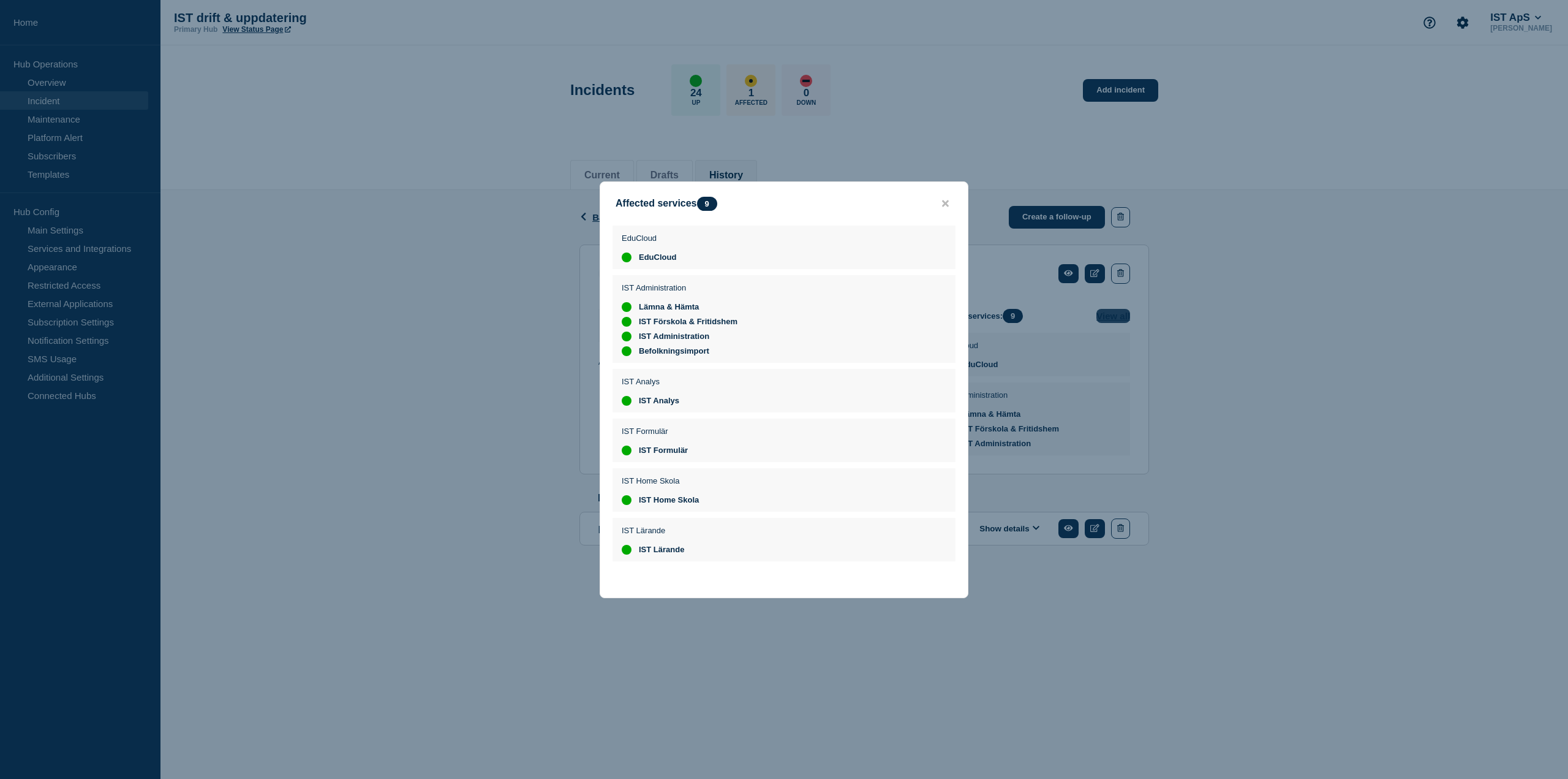
click at [1107, 320] on div at bounding box center [784, 389] width 1568 height 779
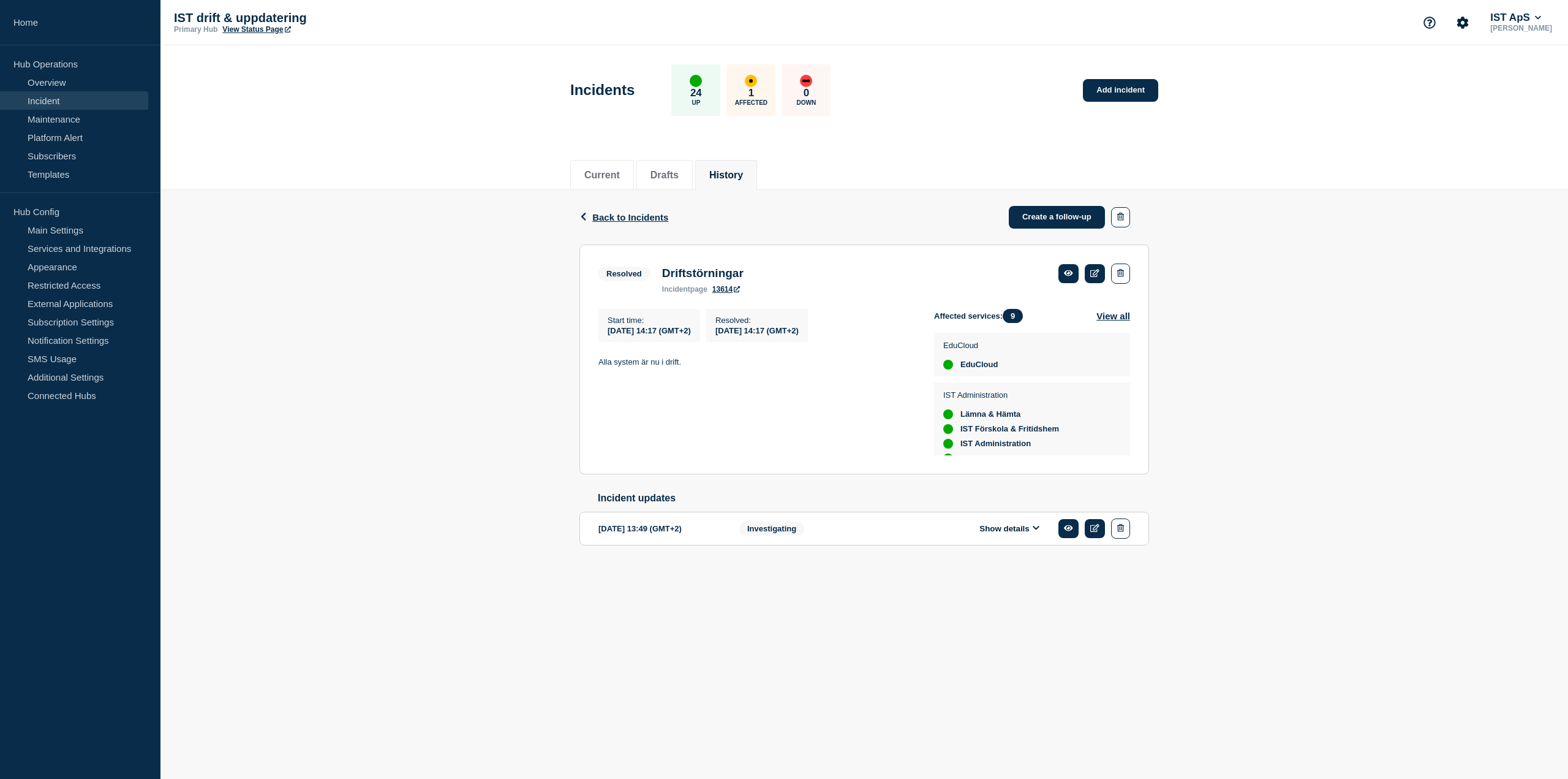
click at [1033, 532] on icon at bounding box center [1037, 528] width 7 height 8
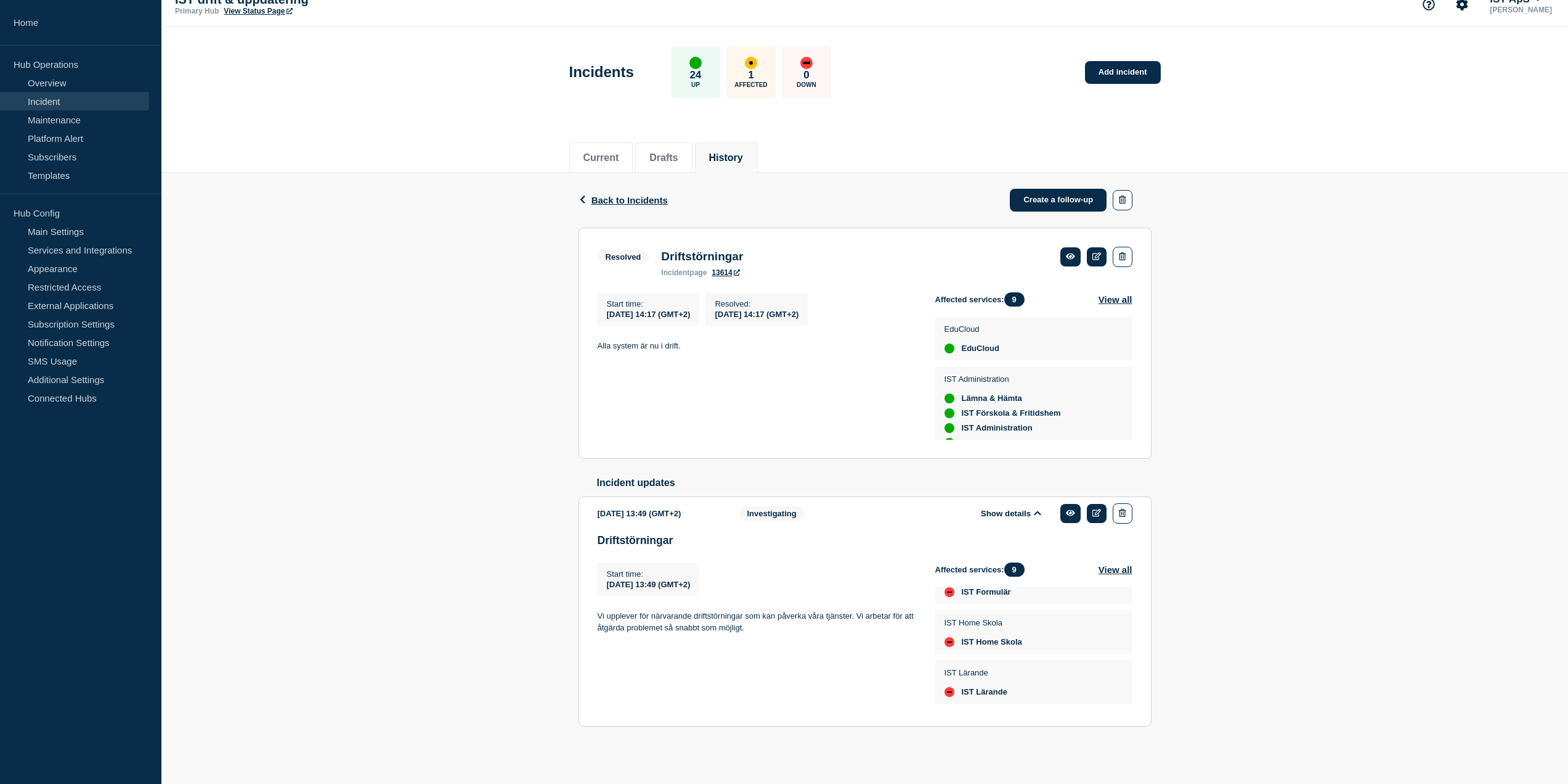
scroll to position [232, 0]
click at [1122, 571] on button "View all" at bounding box center [1115, 569] width 34 height 14
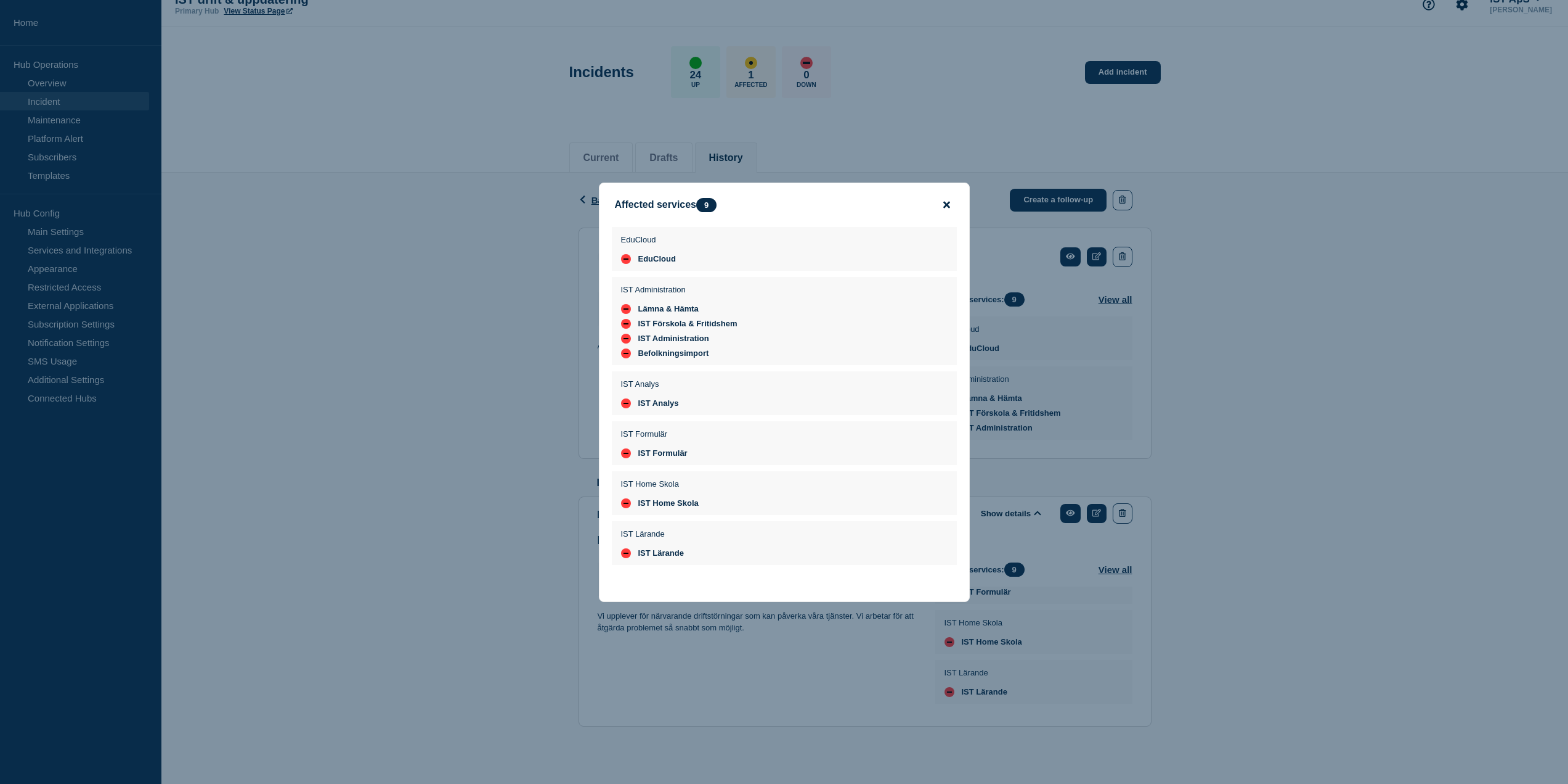
click at [950, 199] on icon "close button" at bounding box center [946, 204] width 6 height 10
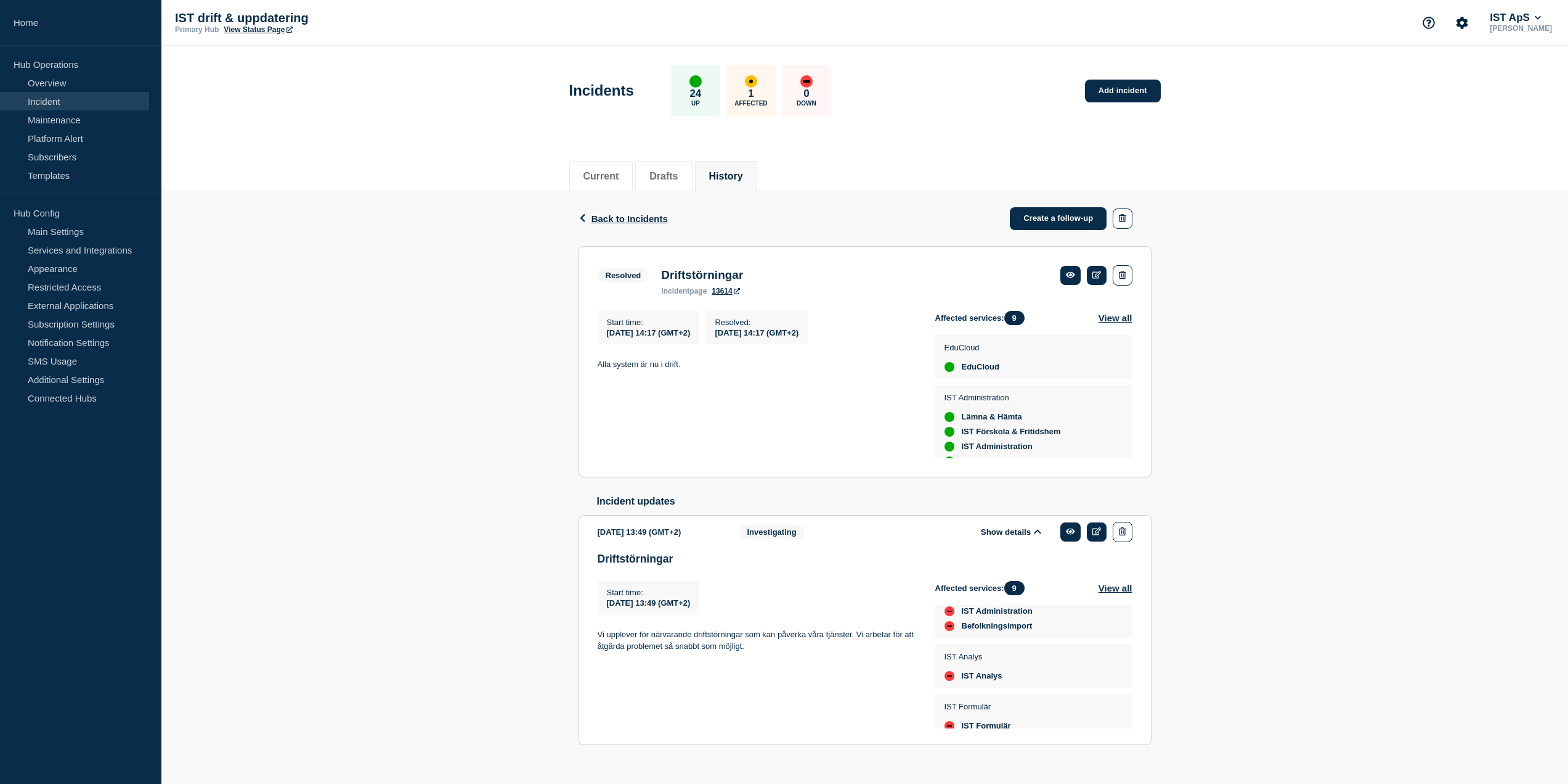
scroll to position [0, 0]
click at [1075, 273] on icon at bounding box center [1071, 274] width 9 height 8
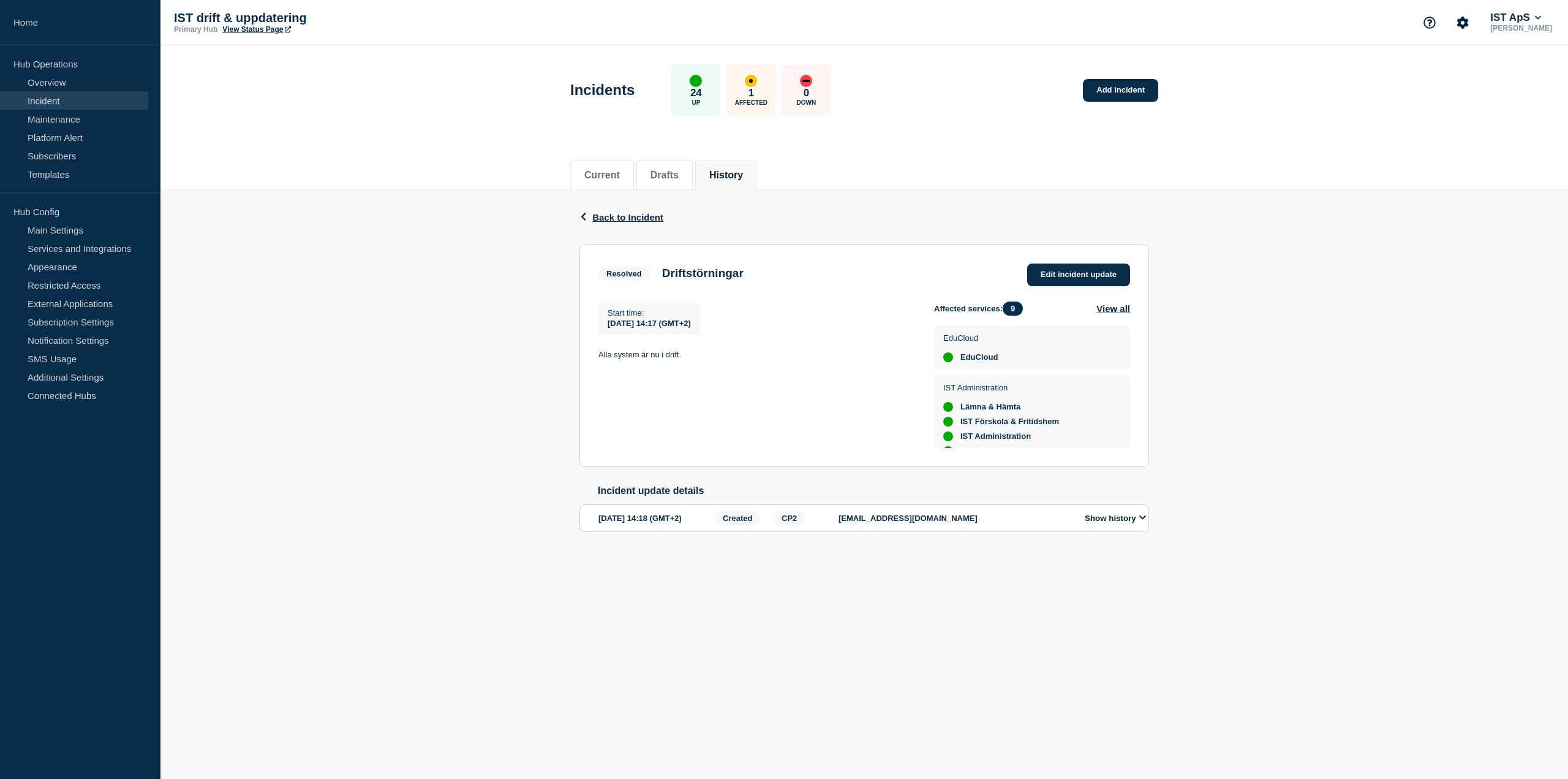
click at [1143, 521] on icon at bounding box center [1143, 517] width 7 height 8
click at [626, 219] on span "Back to Incident" at bounding box center [628, 216] width 71 height 10
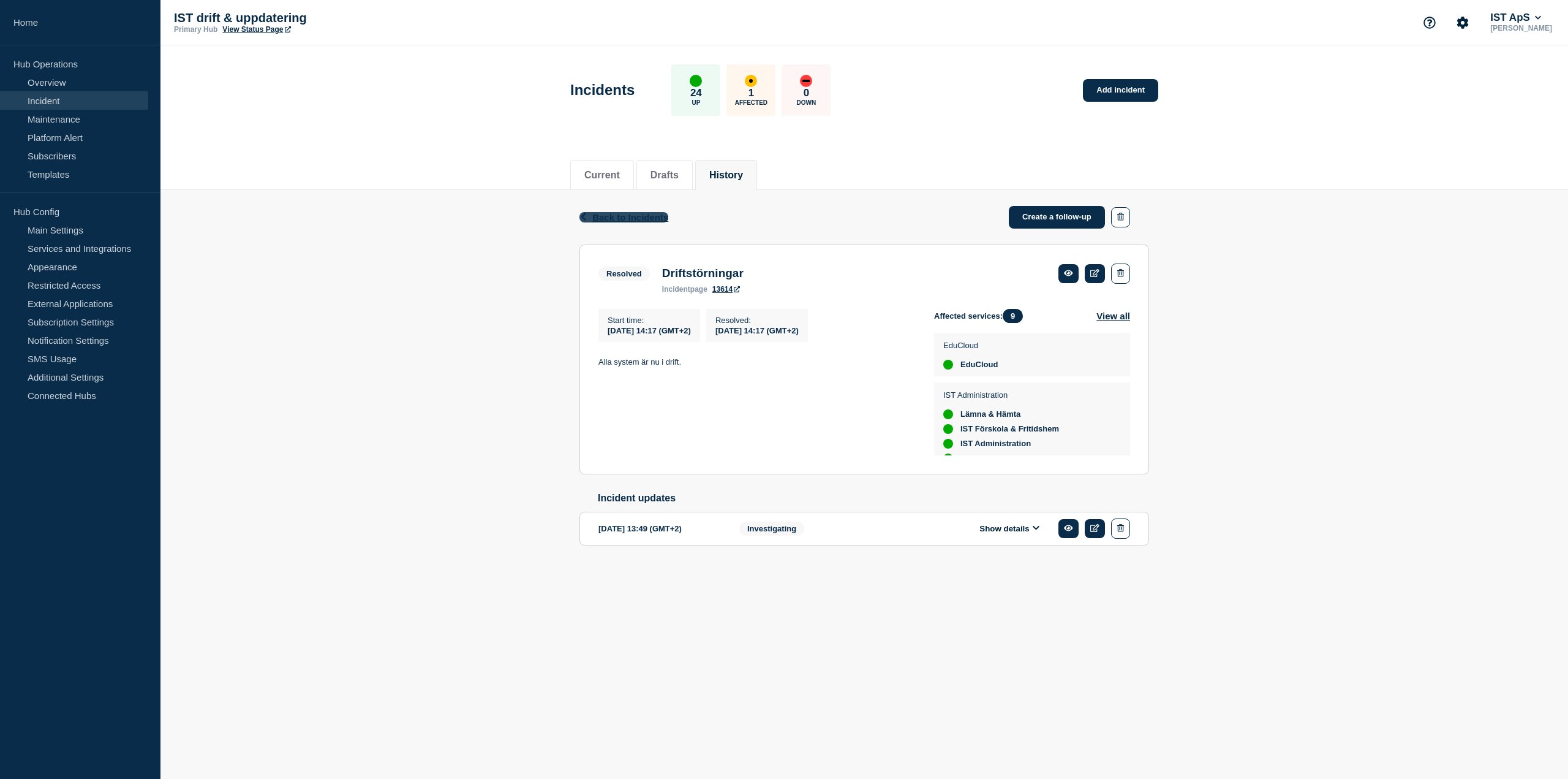
click at [621, 215] on span "Back to Incidents" at bounding box center [630, 216] width 76 height 10
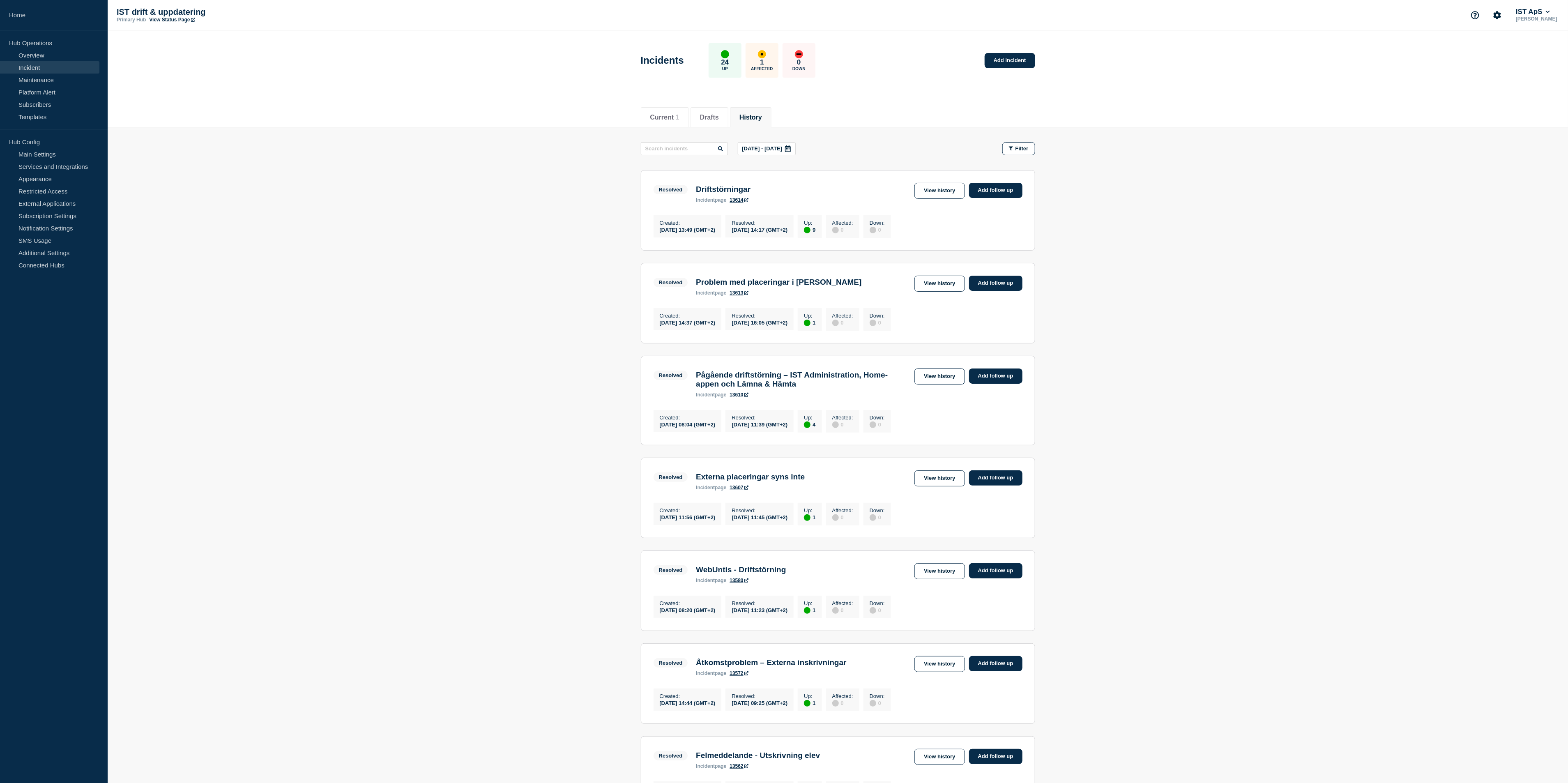
drag, startPoint x: 1500, startPoint y: 0, endPoint x: 1248, endPoint y: 189, distance: 315.0
click at [1051, 188] on main "[DATE] - [DATE] Filter Resolved 9 Up Driftstörningar Created [DATE] 13:49 (GMT+…" at bounding box center [838, 617] width 1460 height 980
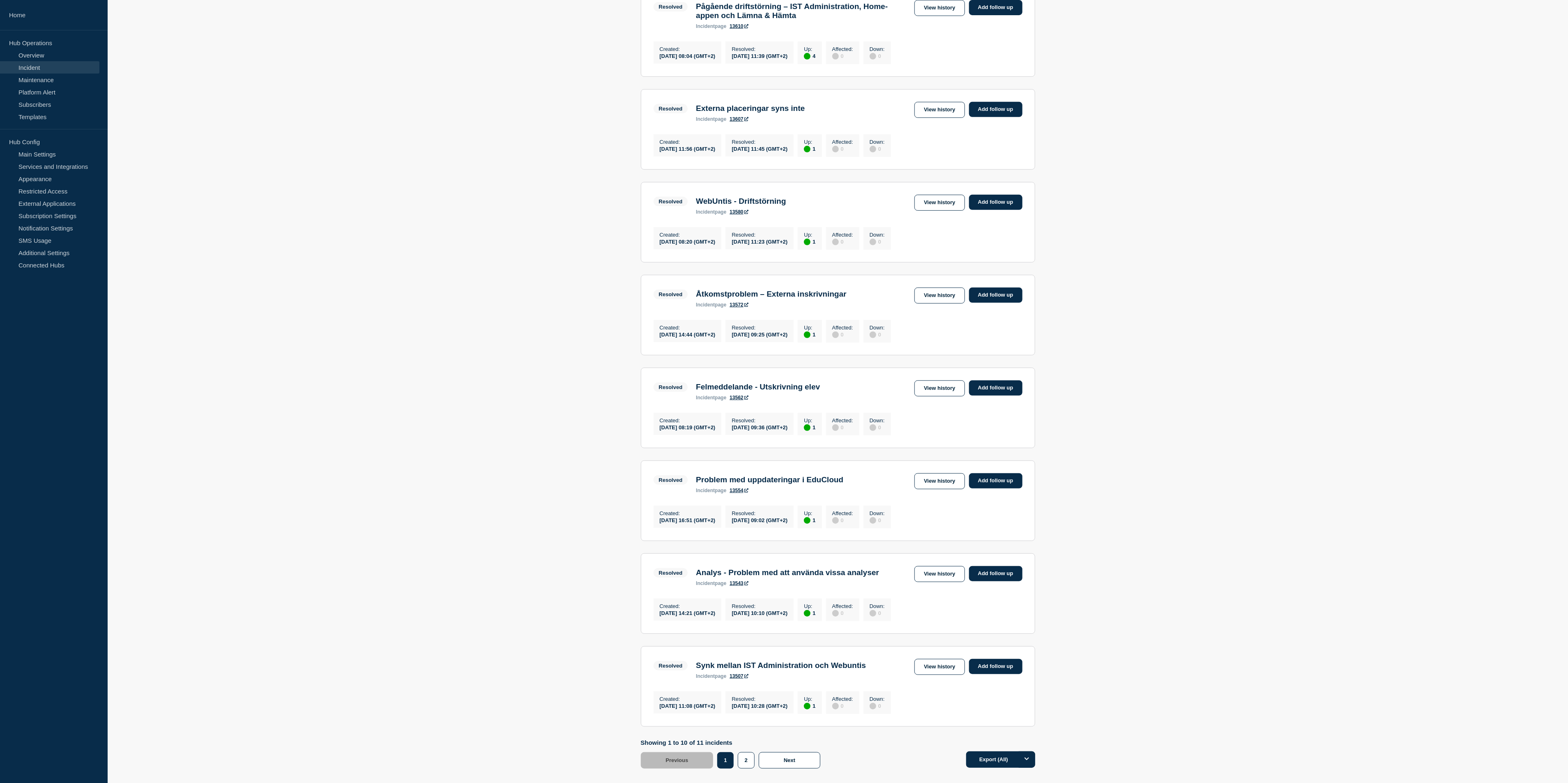
scroll to position [466, 0]
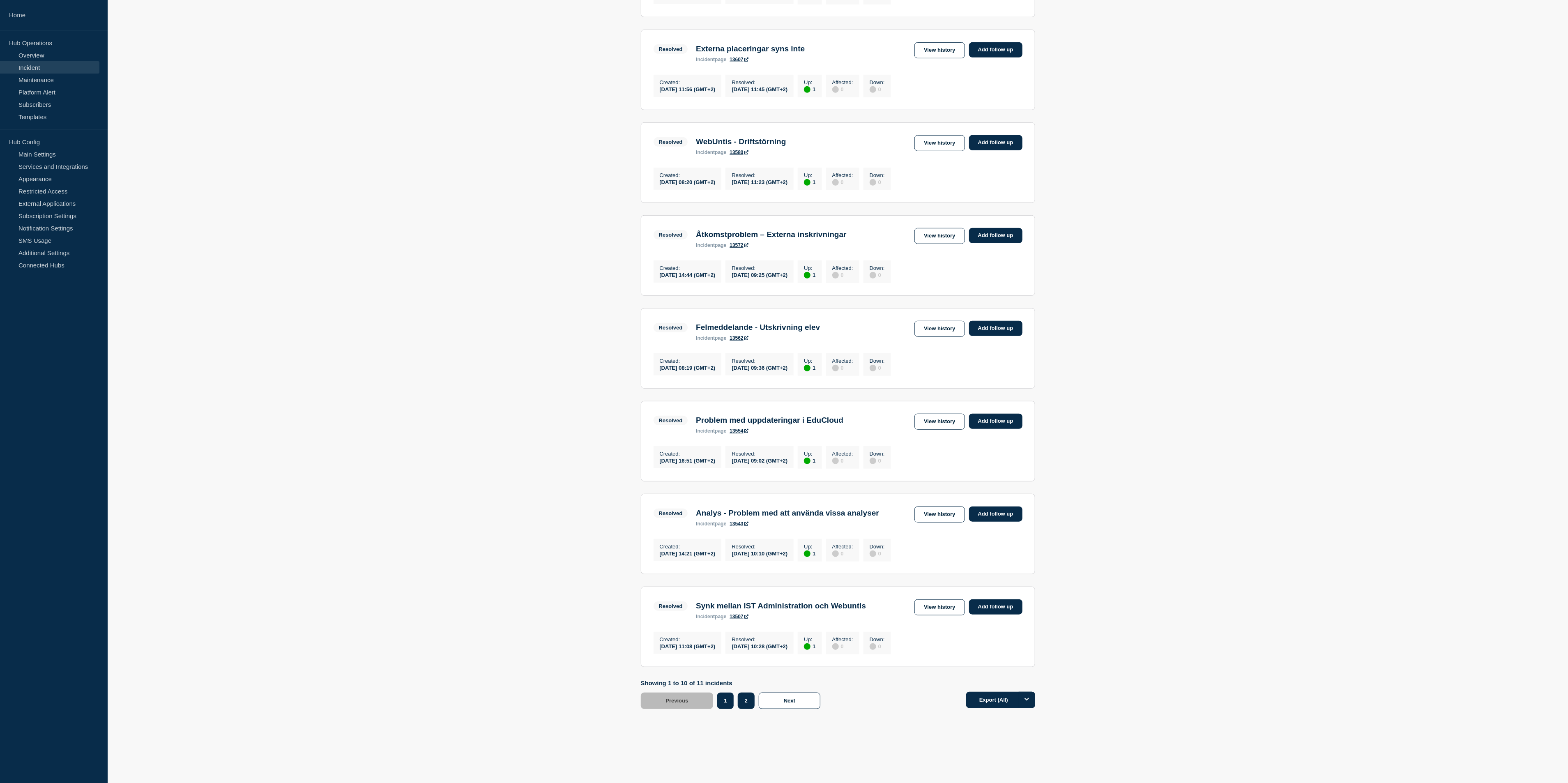
click at [741, 522] on button "2" at bounding box center [746, 700] width 17 height 17
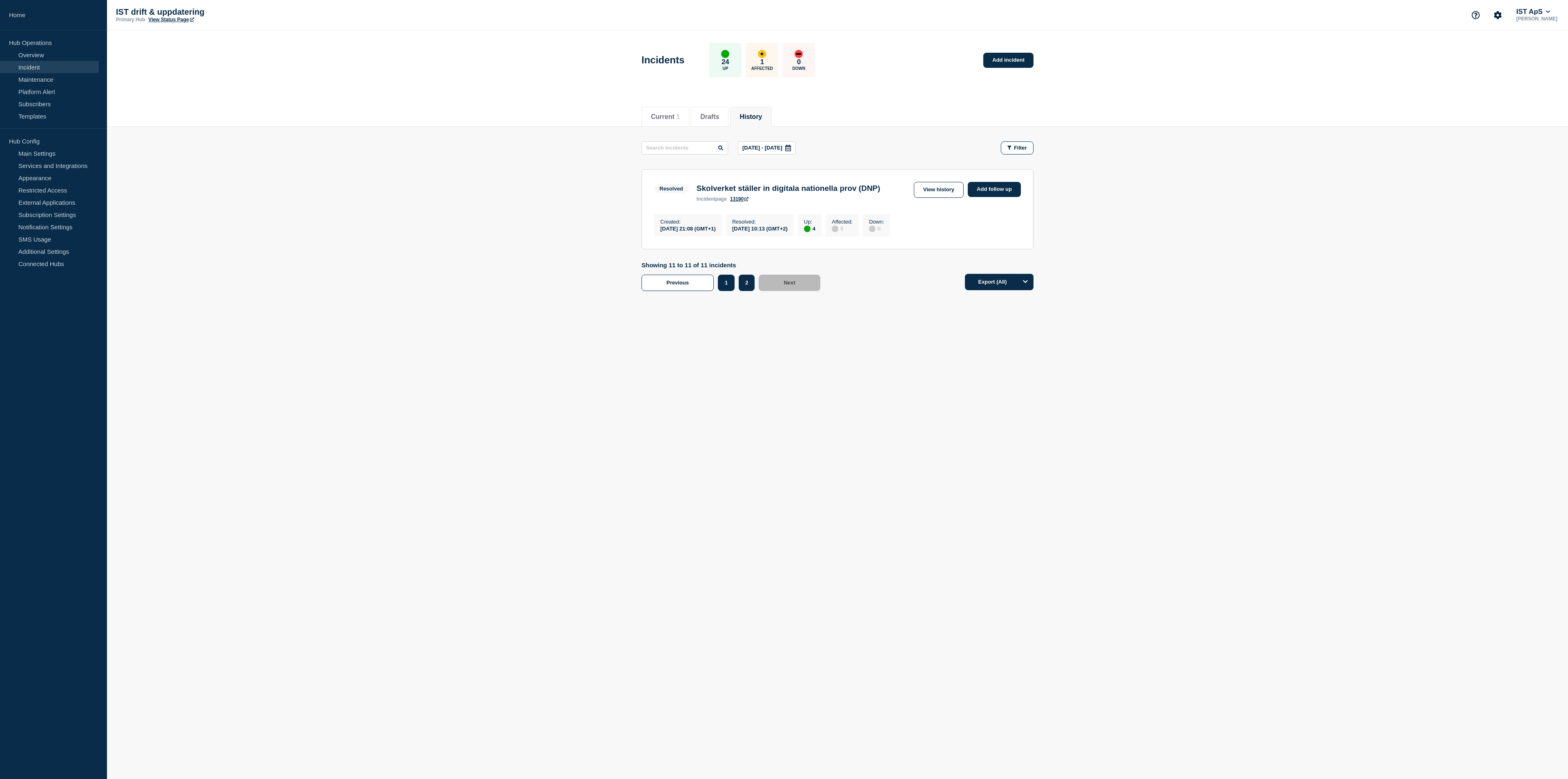
click at [725, 283] on button "1" at bounding box center [726, 283] width 17 height 16
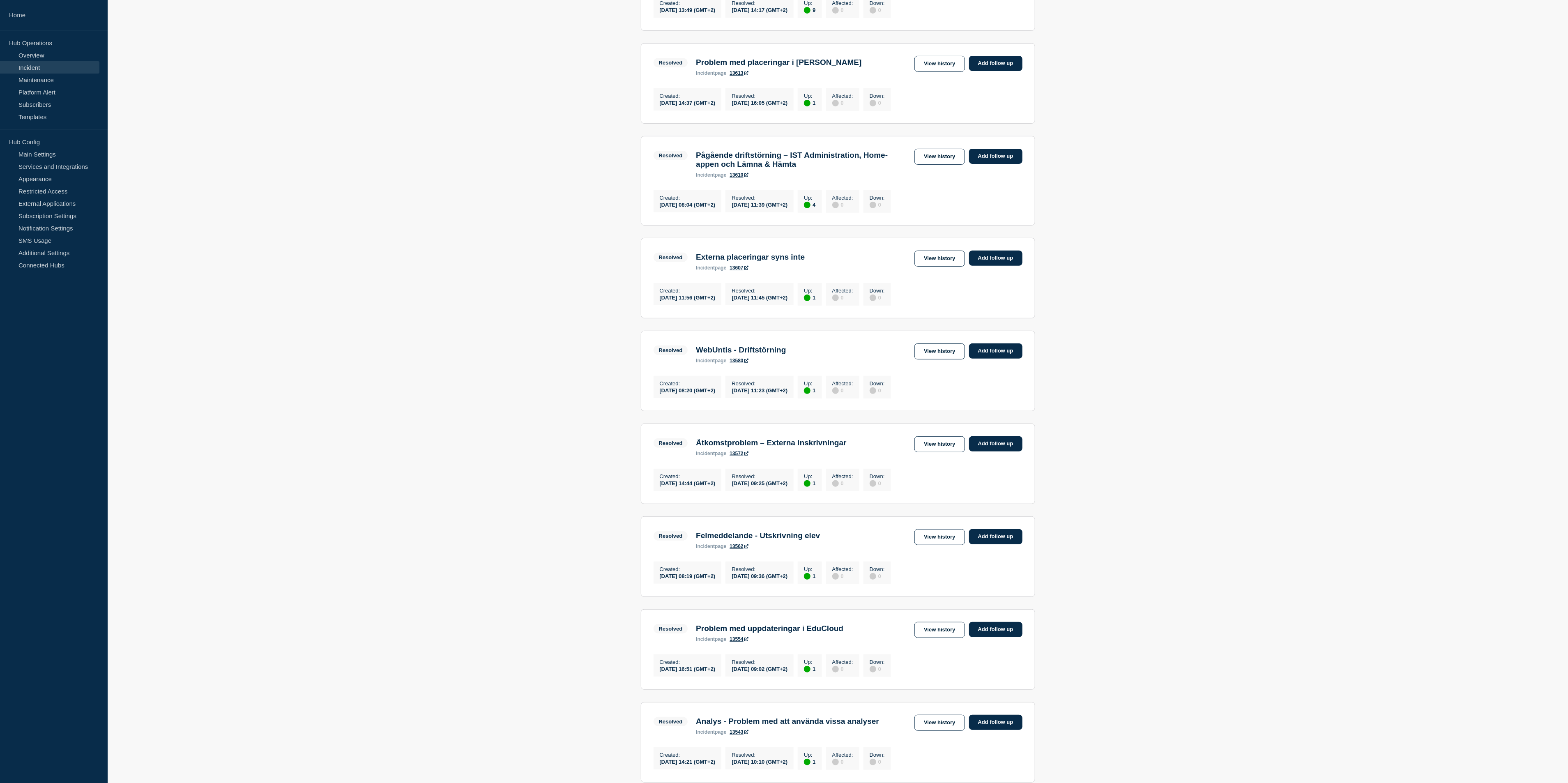
scroll to position [158, 0]
